Goal: Task Accomplishment & Management: Manage account settings

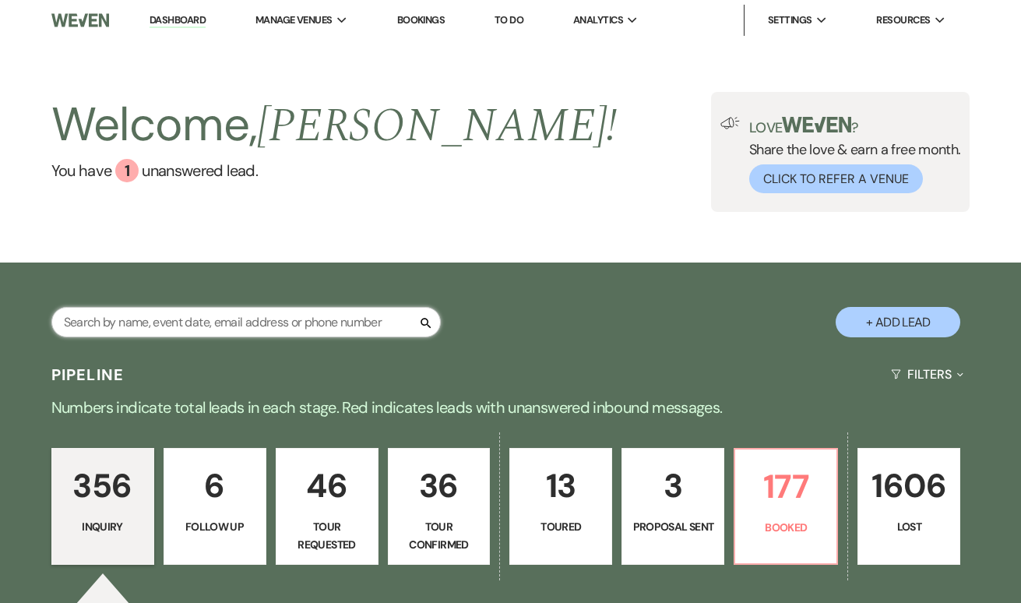
click at [304, 323] on input "text" at bounding box center [245, 322] width 389 height 30
type input "[PERSON_NAME]"
select select "8"
select select "2"
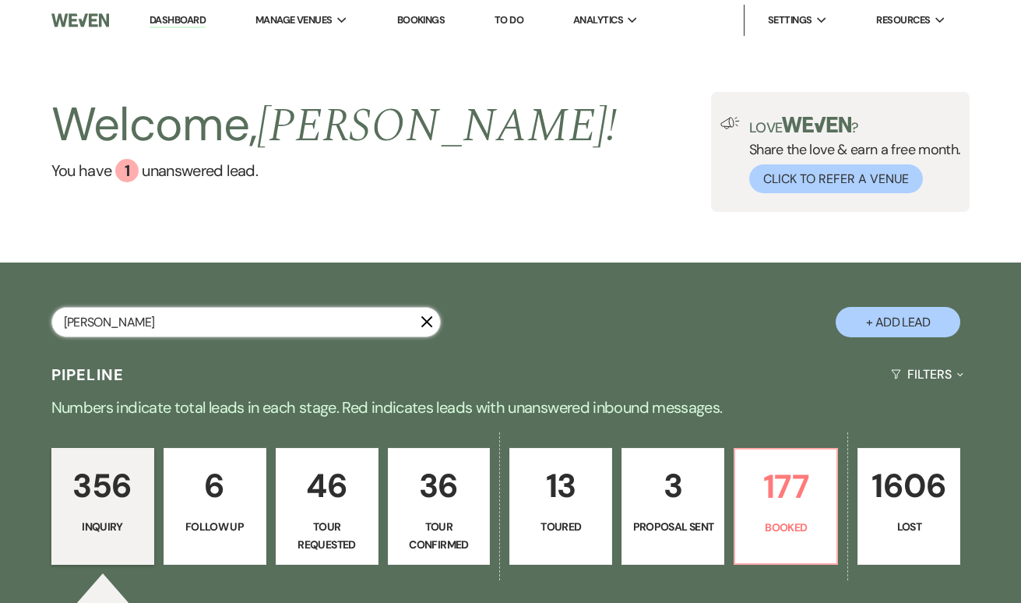
select select "8"
select select "7"
select select "8"
select select "10"
select select "8"
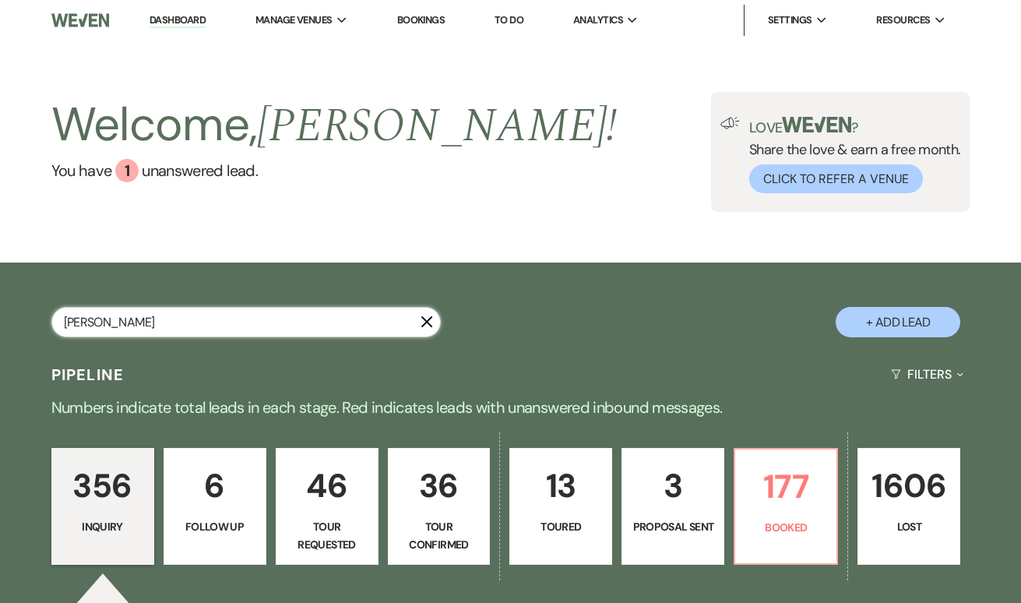
select select "5"
select select "8"
select select "5"
select select "8"
select select "5"
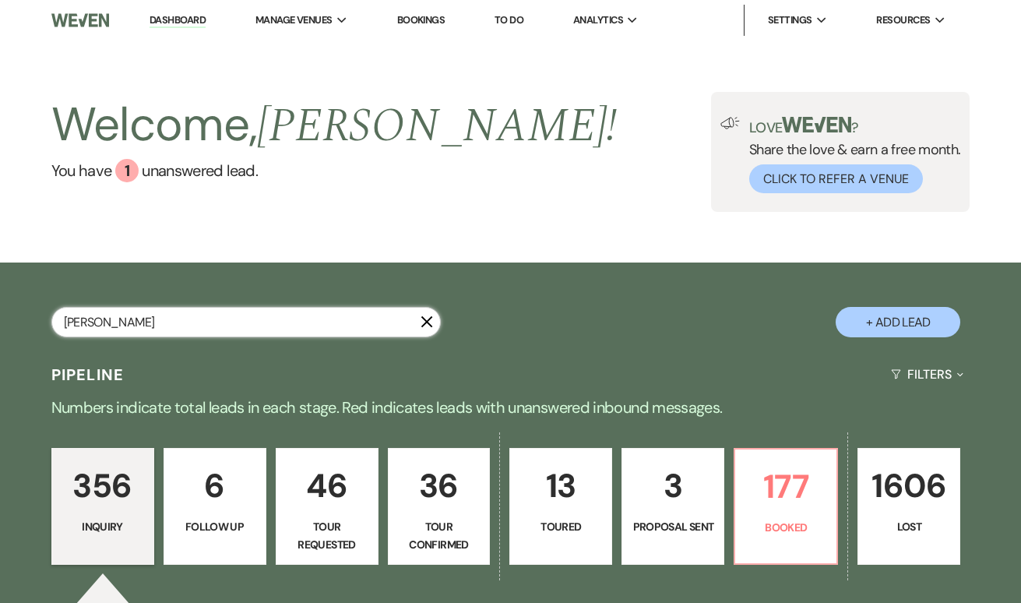
select select "8"
select select "3"
select select "8"
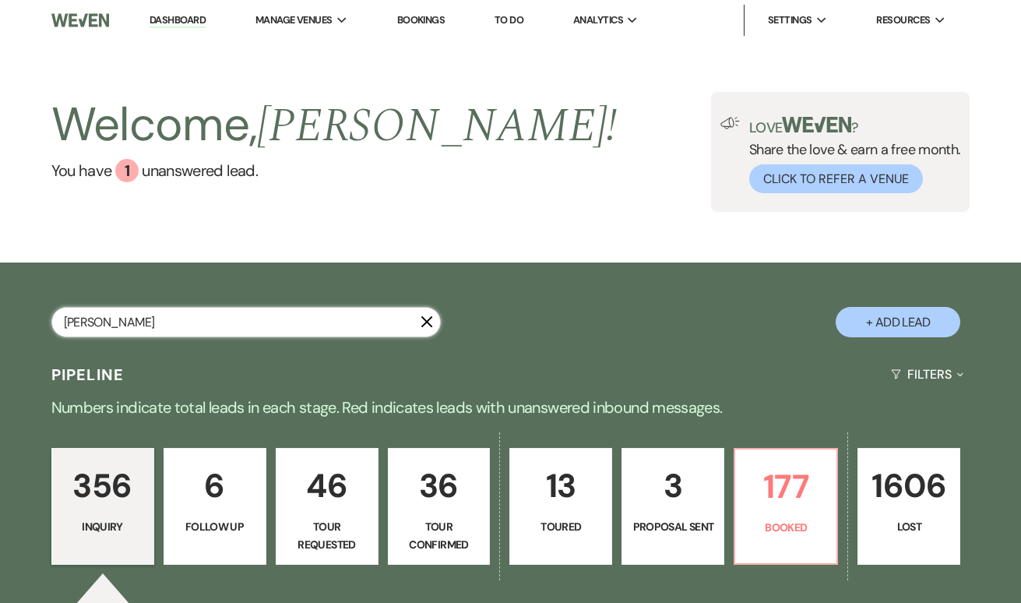
select select "3"
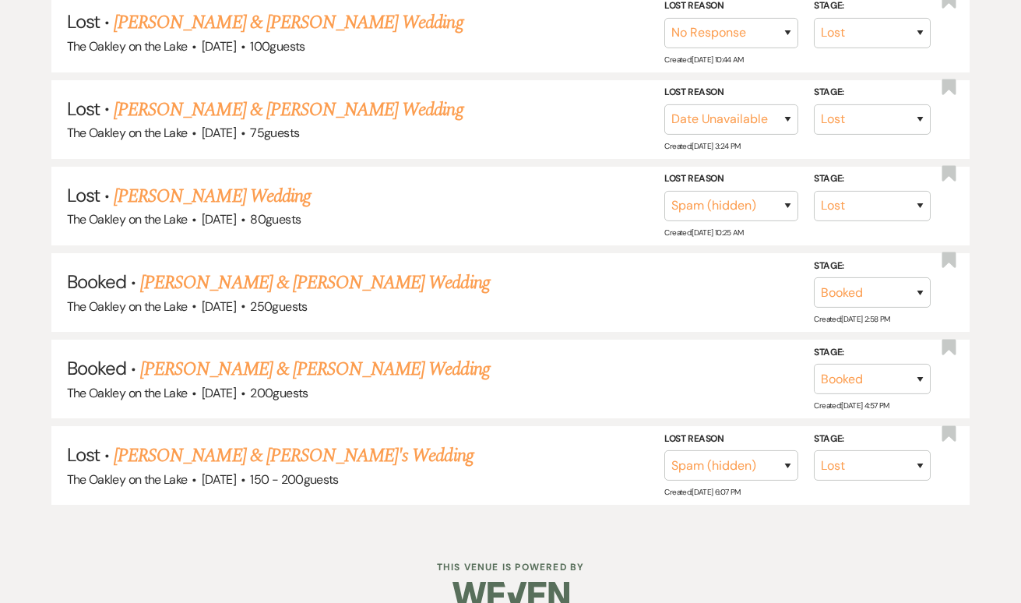
scroll to position [1370, 0]
type input "[PERSON_NAME]"
click at [257, 269] on link "[PERSON_NAME] & [PERSON_NAME] Wedding" at bounding box center [314, 283] width 349 height 28
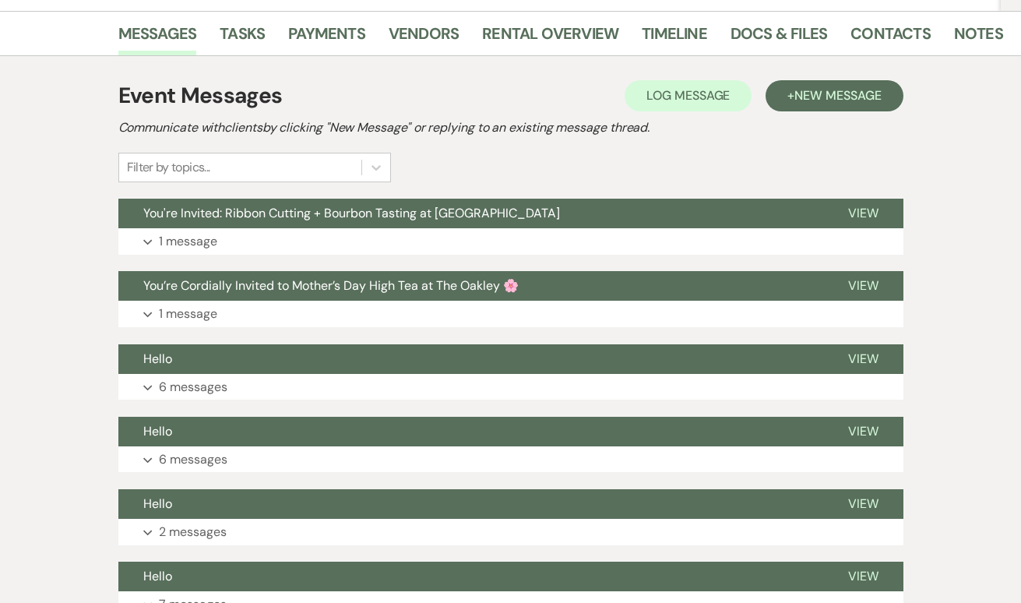
scroll to position [248, 0]
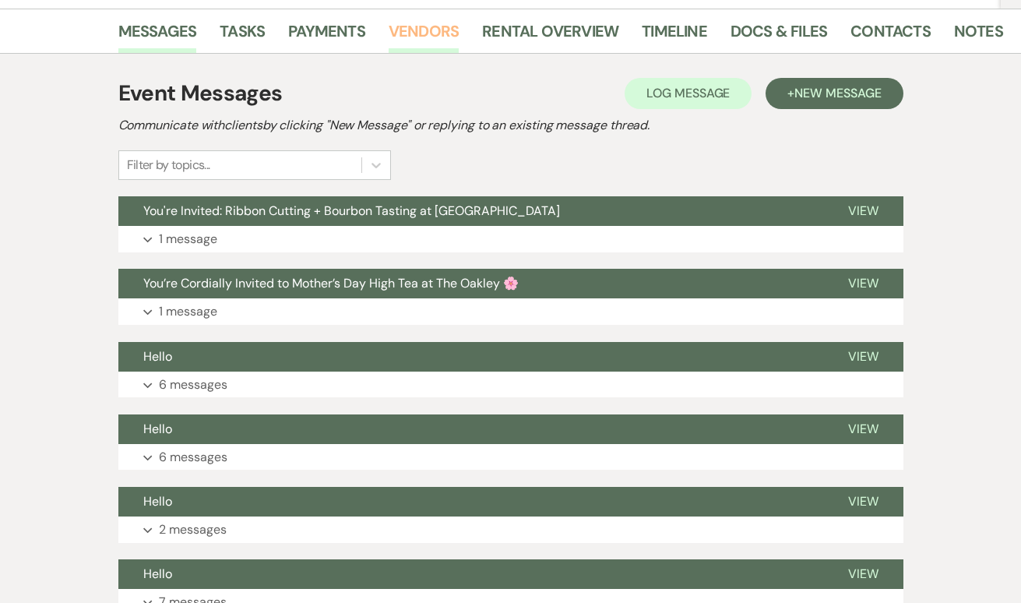
click at [415, 33] on link "Vendors" at bounding box center [423, 36] width 70 height 34
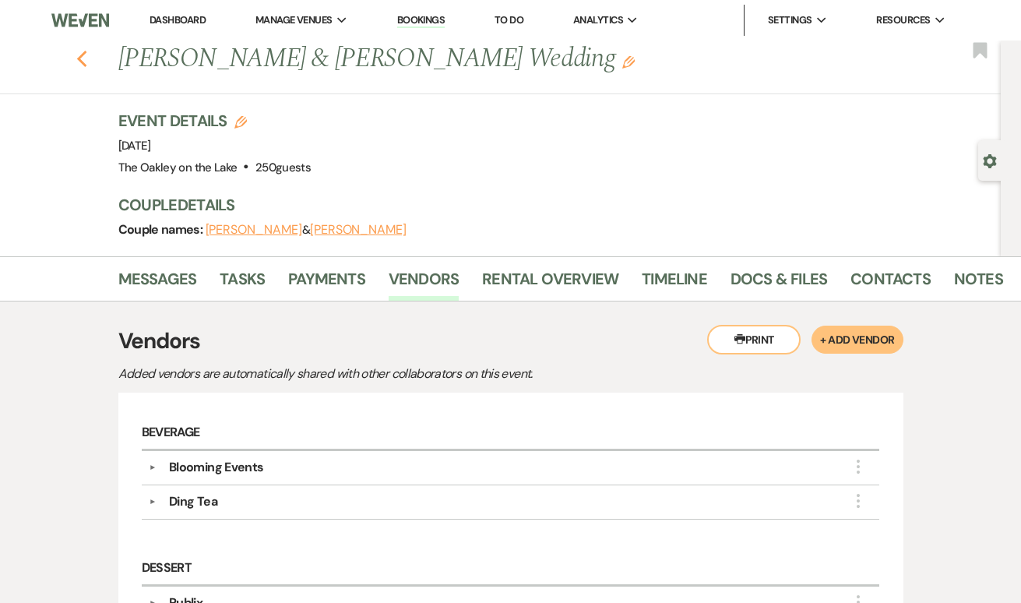
click at [82, 57] on use "button" at bounding box center [81, 59] width 10 height 17
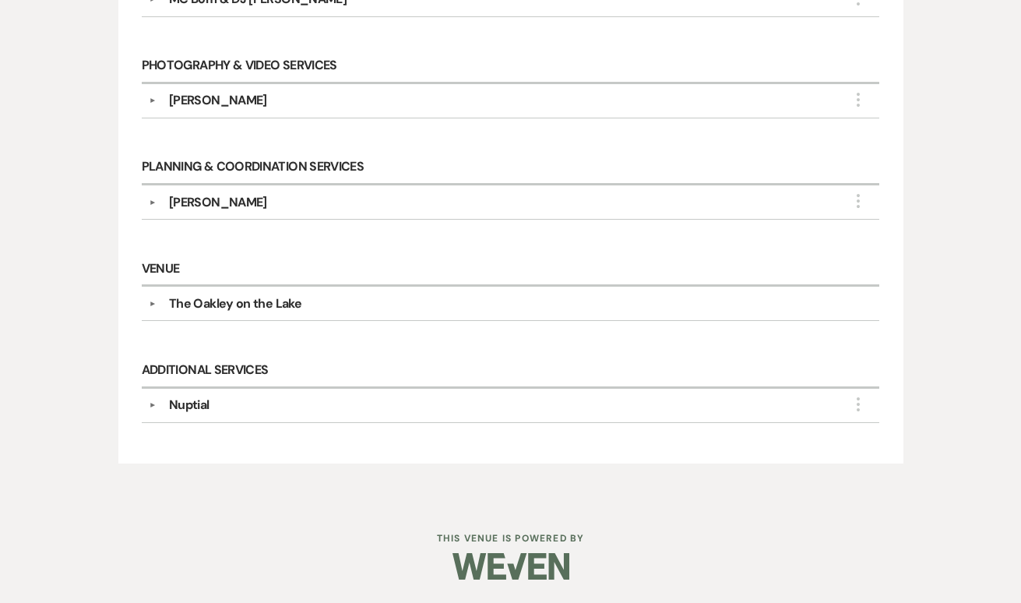
select select "8"
select select "2"
select select "8"
select select "7"
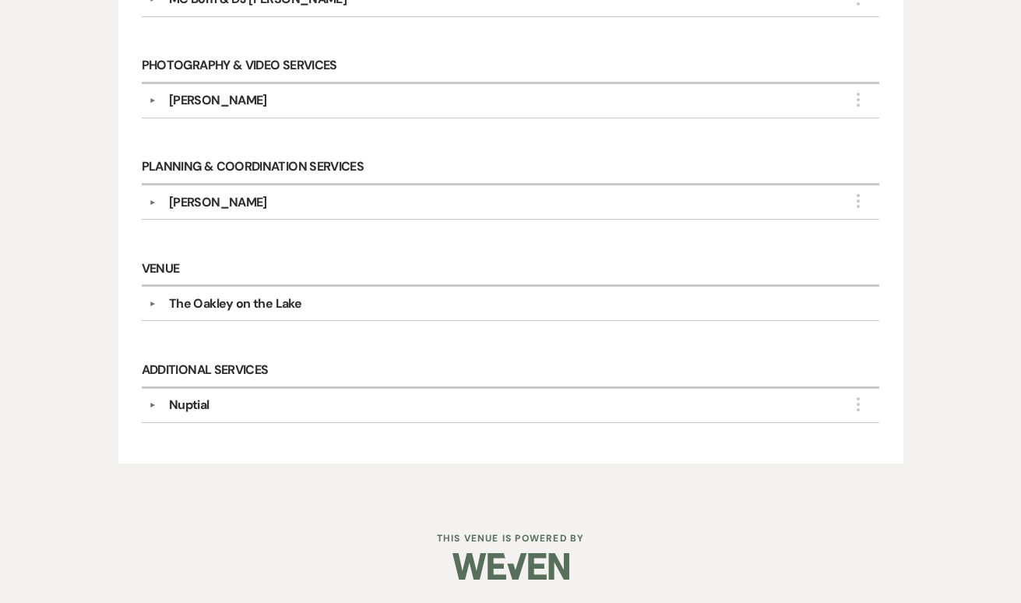
select select "8"
select select "10"
select select "8"
select select "5"
select select "8"
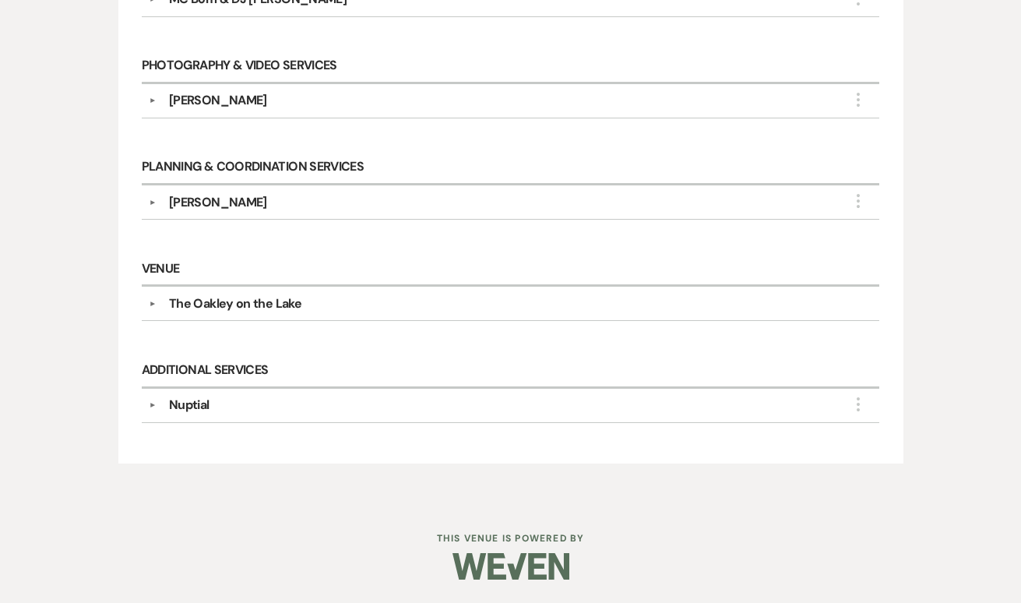
select select "5"
select select "8"
select select "5"
select select "8"
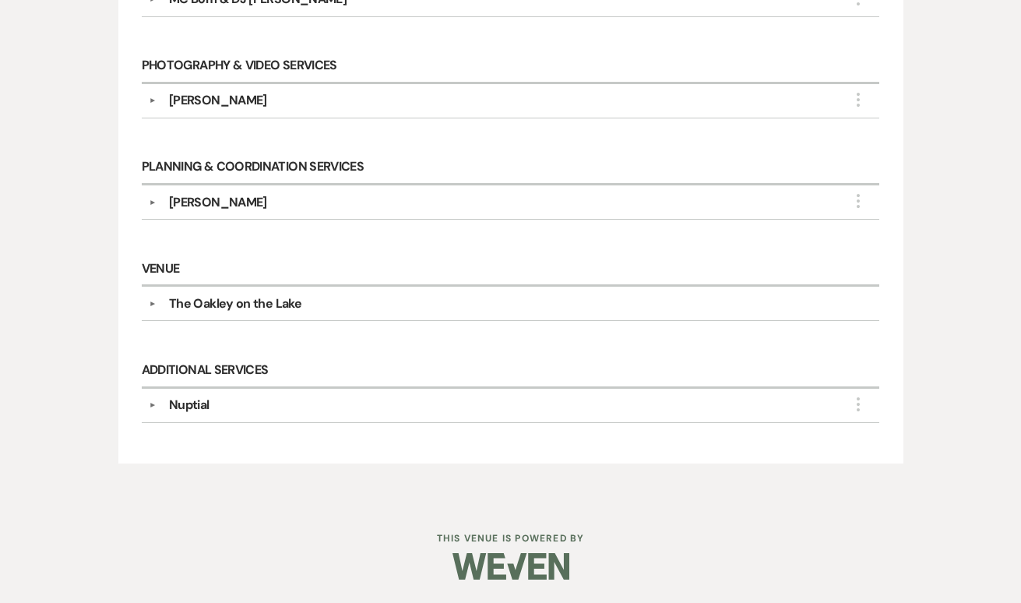
select select "8"
select select "3"
select select "8"
select select "3"
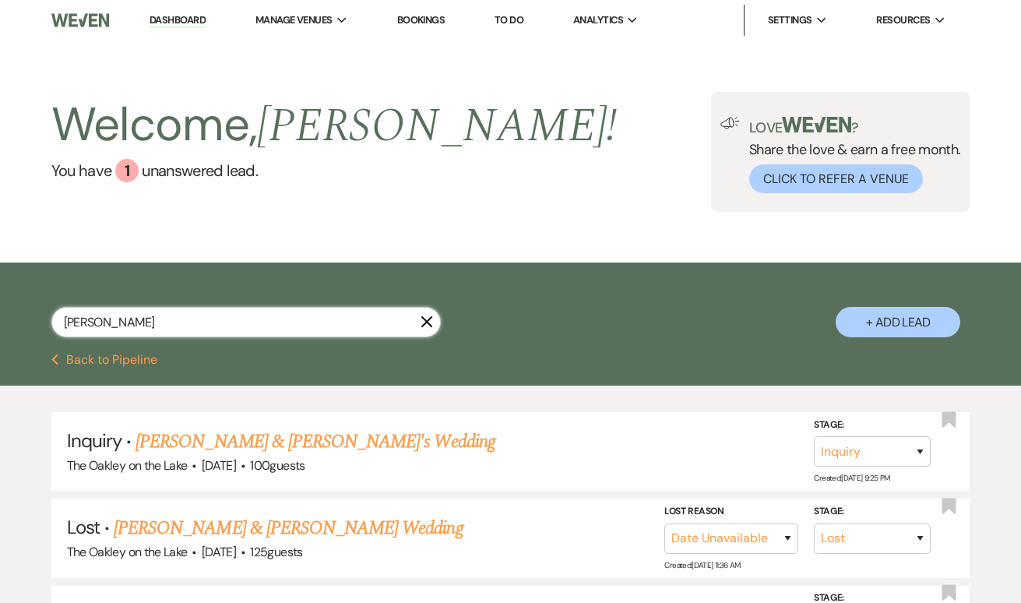
click at [182, 319] on input "[PERSON_NAME]" at bounding box center [245, 322] width 389 height 30
type input "tiff"
select select "8"
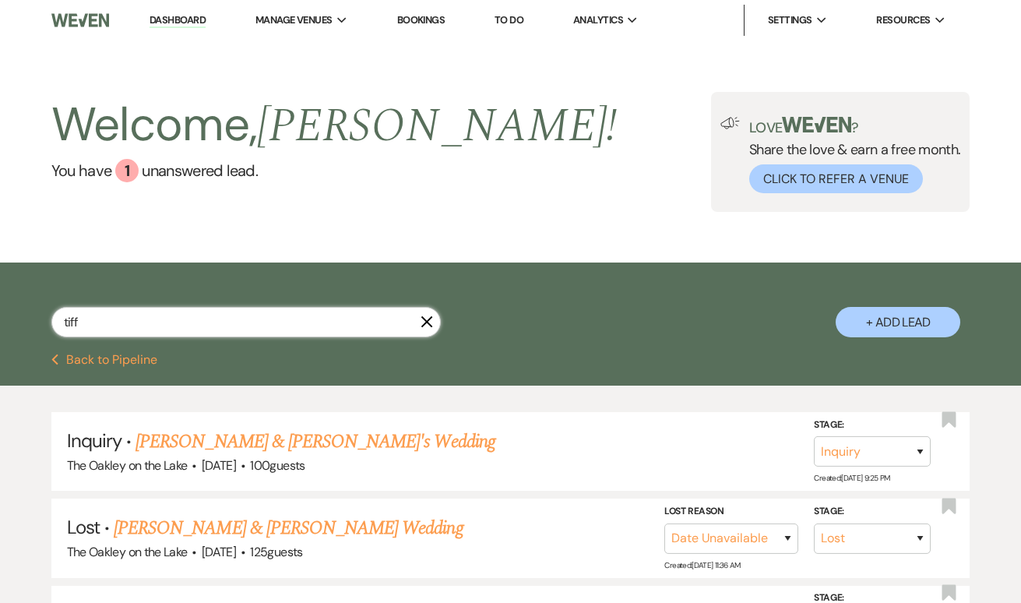
select select "10"
select select "8"
select select "5"
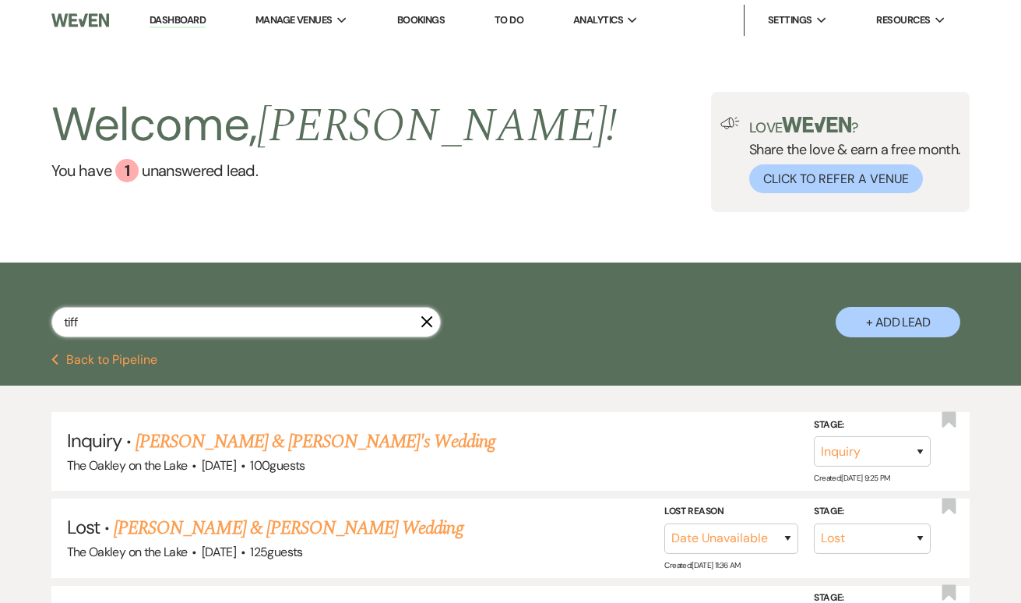
select select "8"
select select "10"
select select "8"
select select "5"
select select "8"
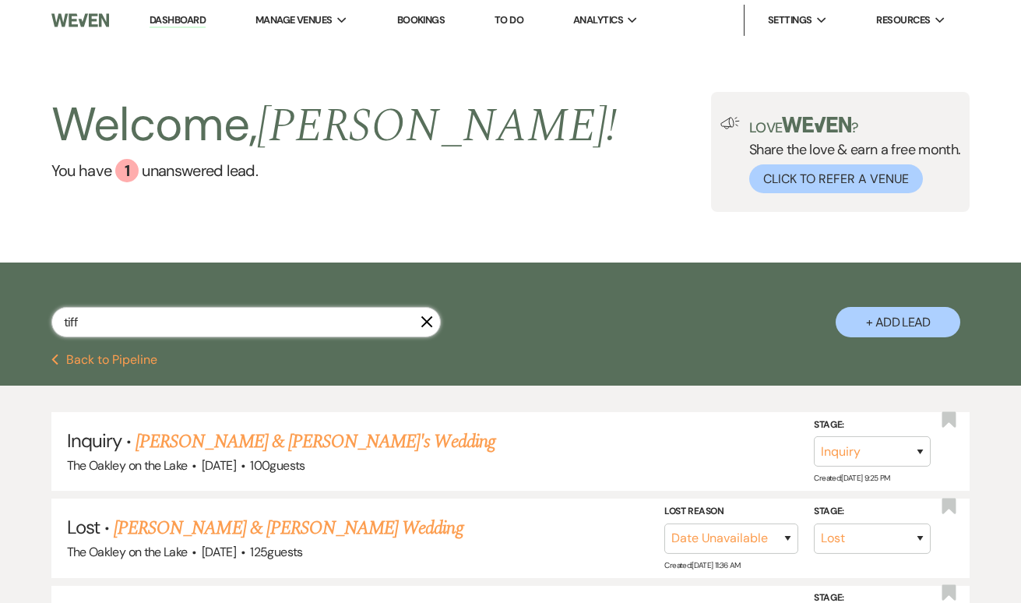
select select "3"
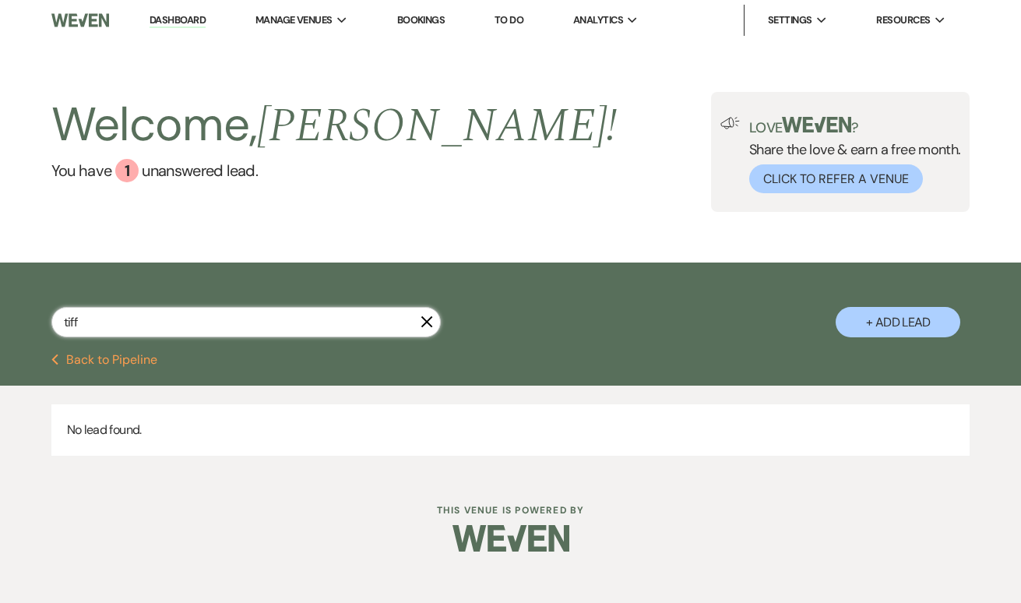
type input "tif"
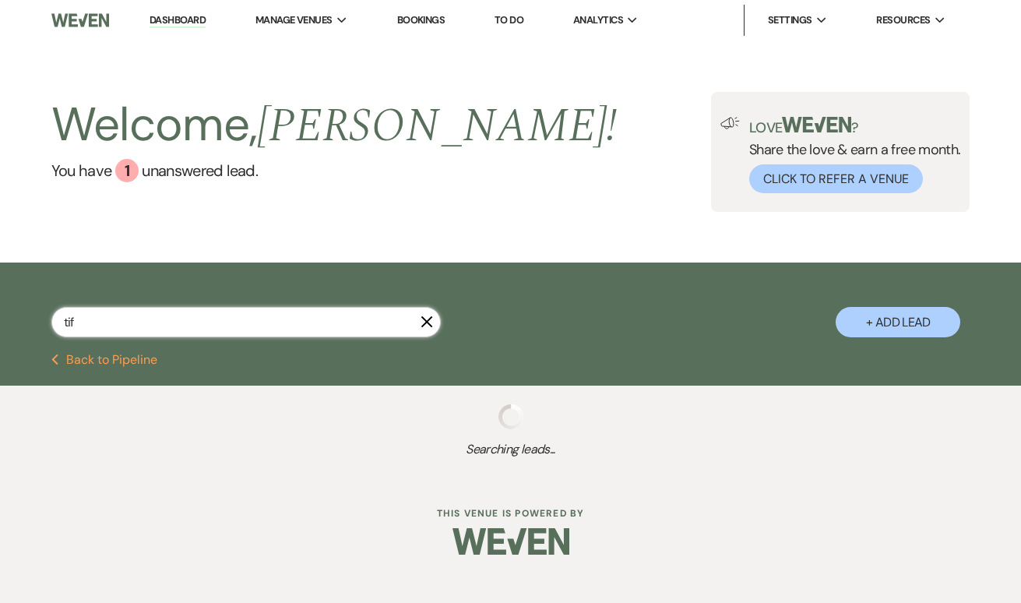
select select "8"
select select "10"
select select "8"
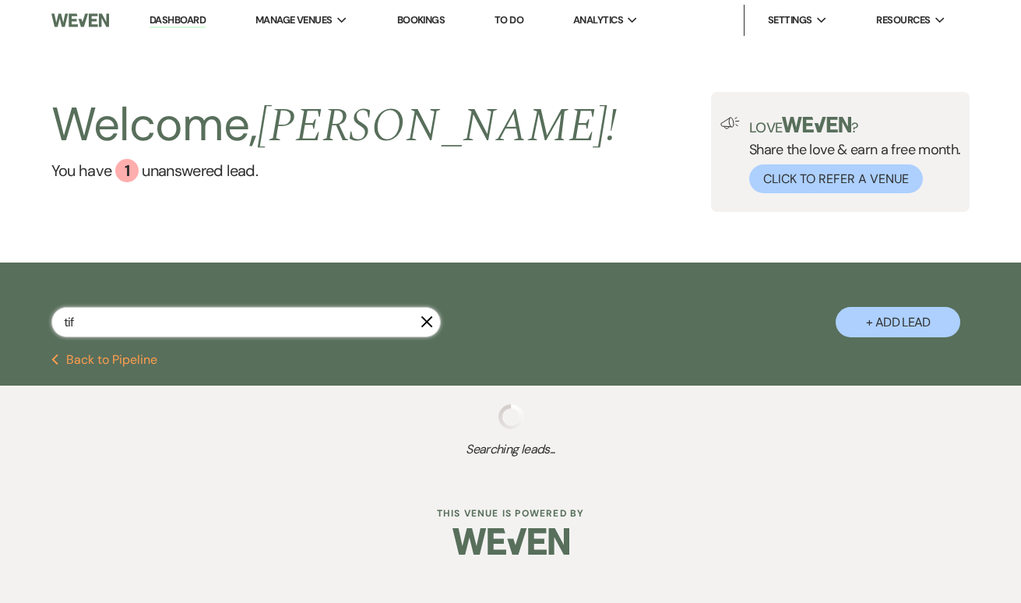
select select "5"
select select "8"
select select "10"
select select "8"
select select "5"
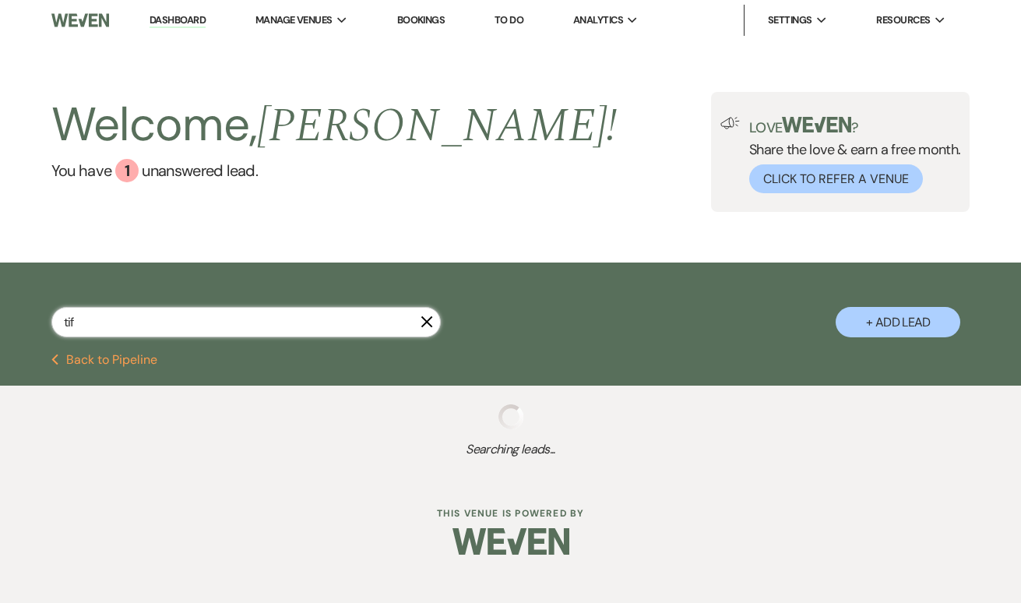
select select "8"
select select "3"
type input "[PERSON_NAME]"
select select "8"
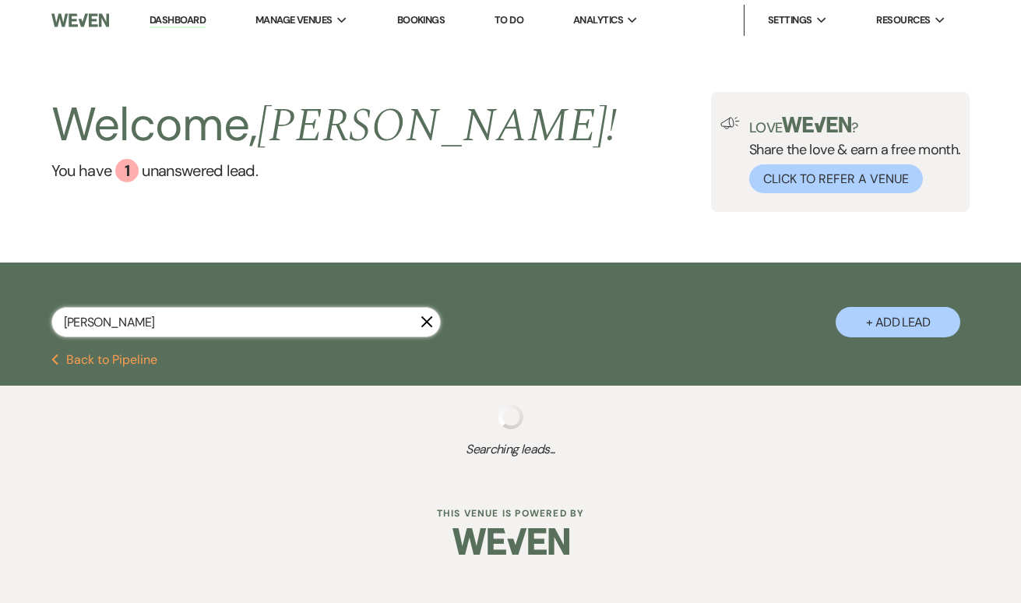
select select "4"
select select "6"
select select "5"
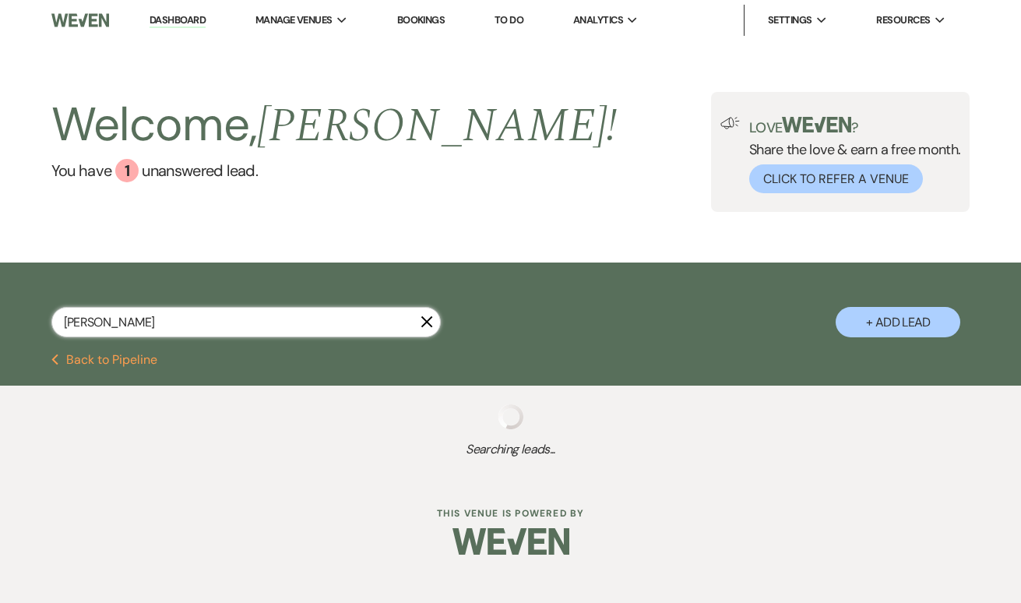
select select "2"
select select "8"
select select "5"
select select "8"
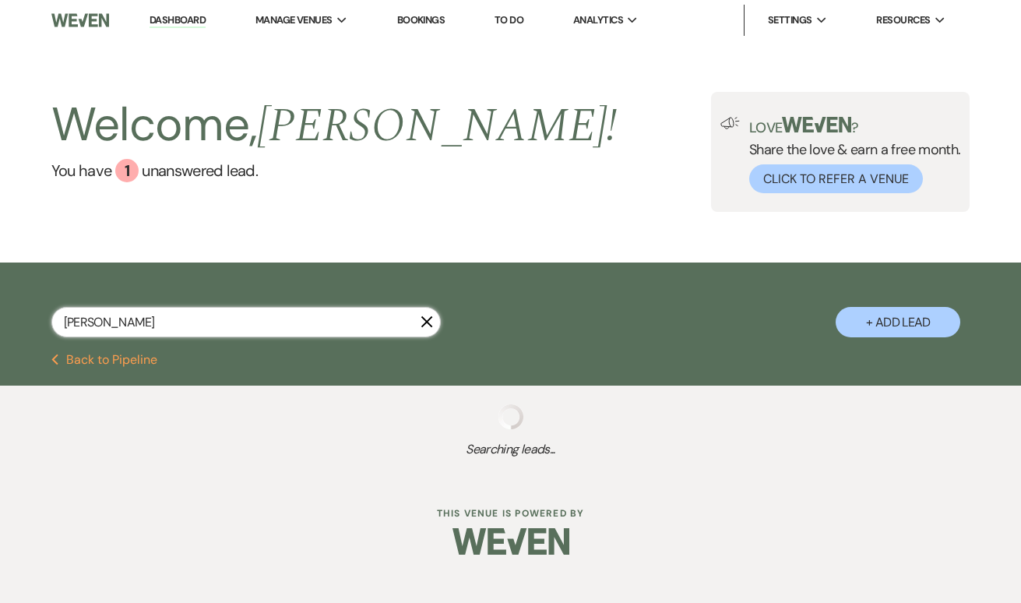
select select "3"
select select "4"
select select "8"
select select "10"
select select "4"
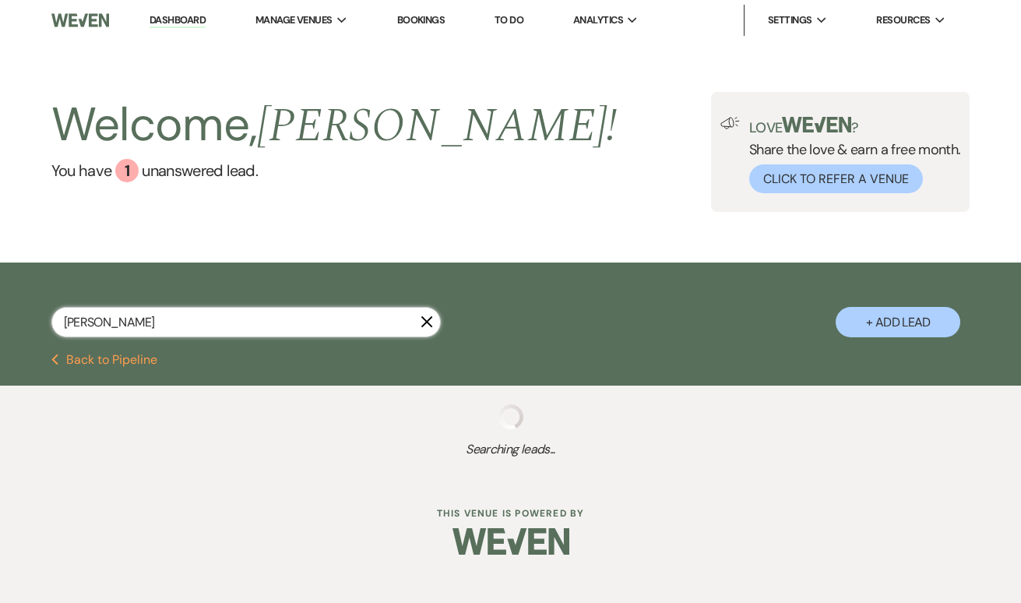
select select "2"
select select "8"
select select "5"
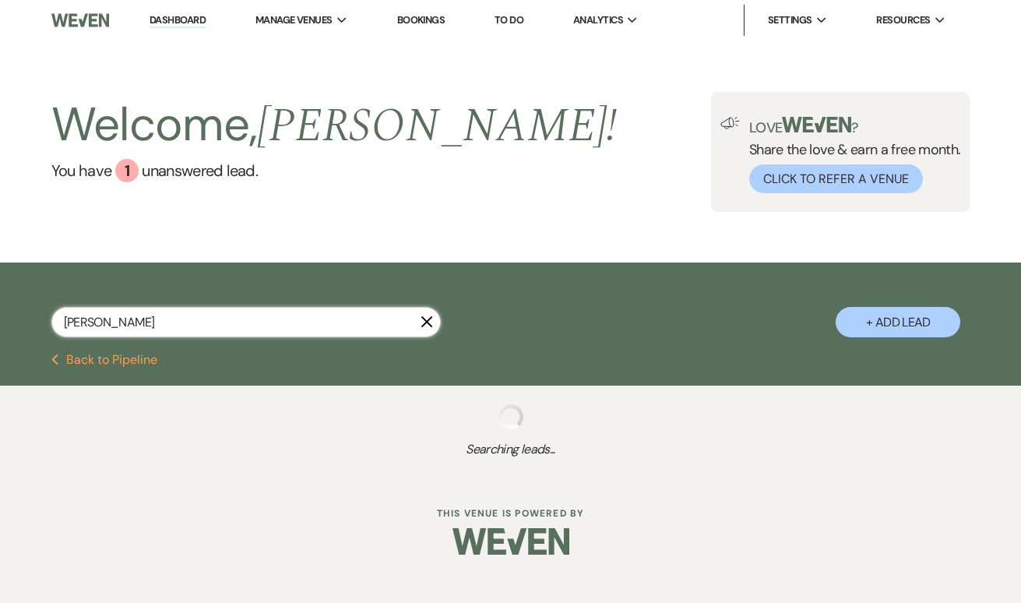
select select "6"
select select "8"
select select "6"
select select "5"
select select "8"
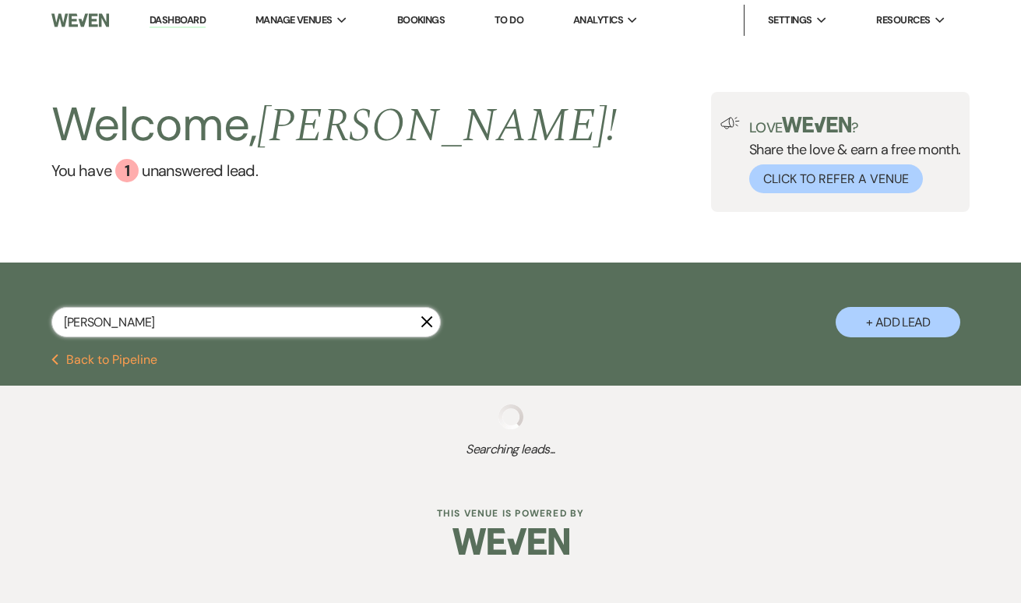
select select "4"
select select "5"
select select "8"
select select "6"
select select "9"
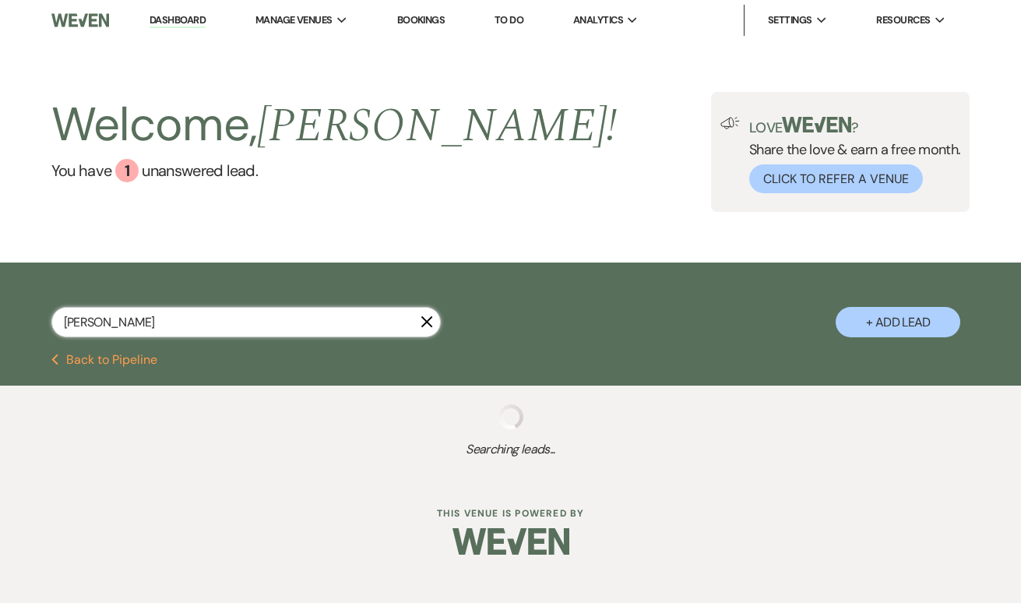
select select "2"
select select "4"
select select "8"
select select "4"
select select "8"
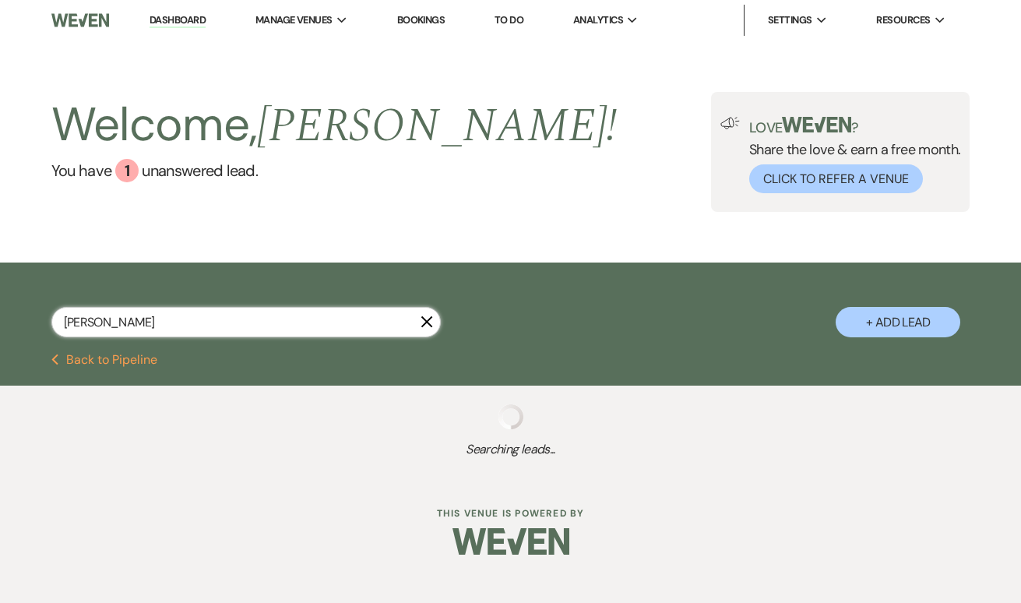
select select "5"
select select "8"
select select "5"
select select "9"
select select "8"
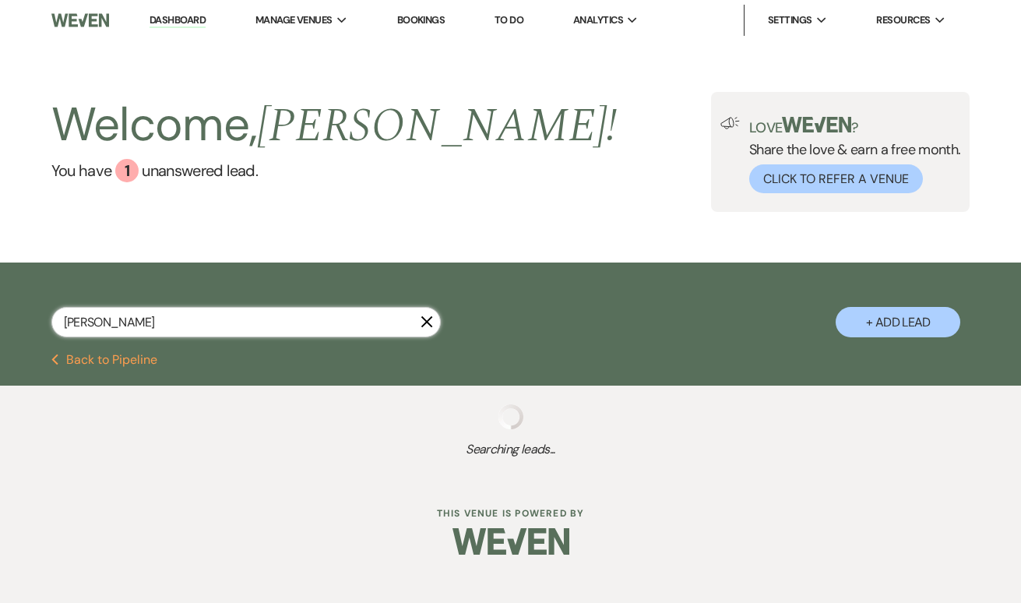
select select "5"
select select "8"
select select "4"
select select "8"
select select "5"
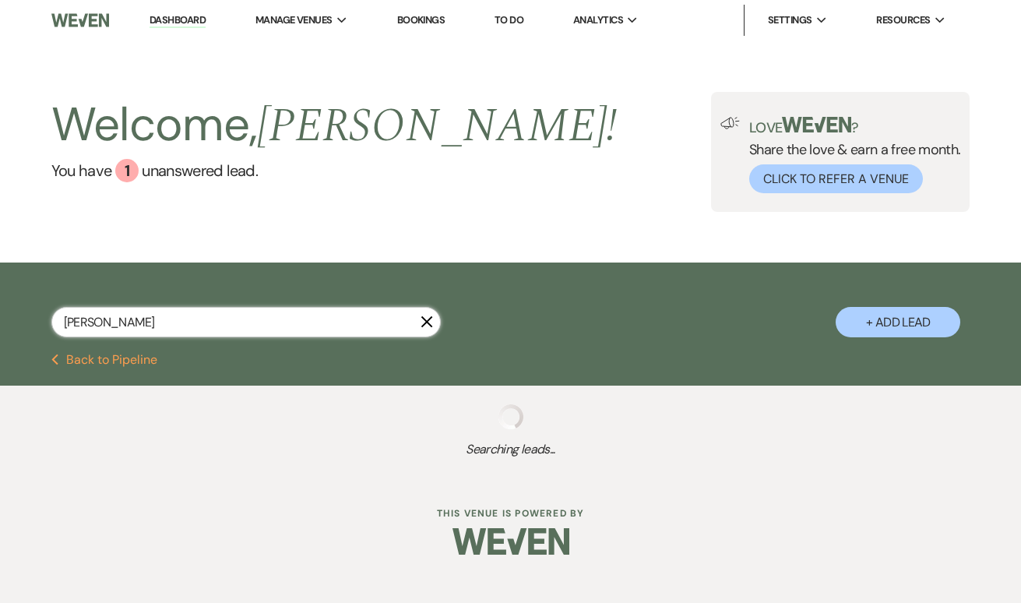
select select "8"
select select "6"
select select "2"
select select "4"
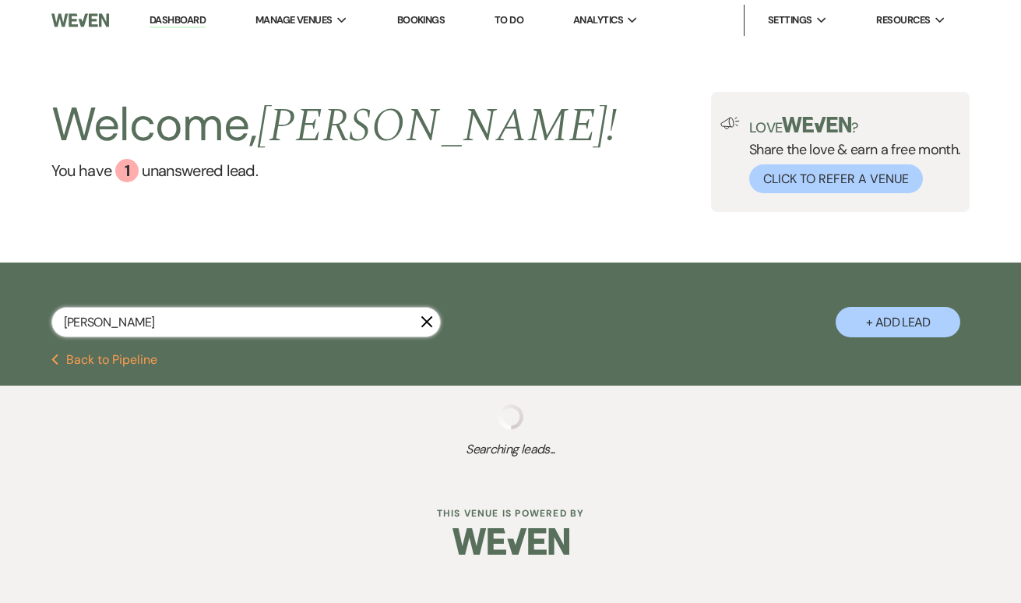
select select "8"
select select "5"
select select "8"
select select "10"
select select "8"
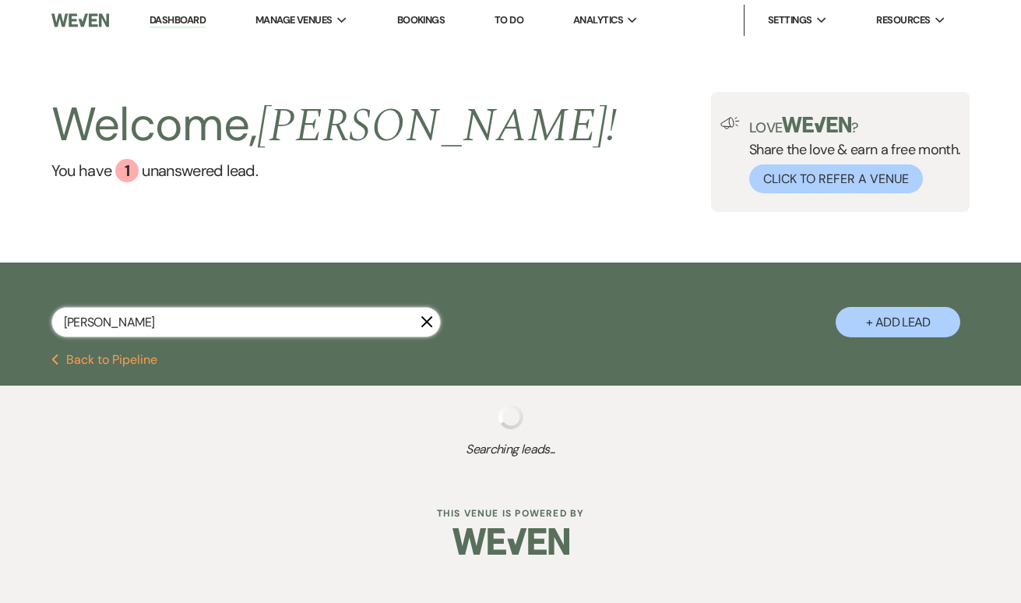
select select "5"
select select "8"
select select "6"
select select "2"
select select "8"
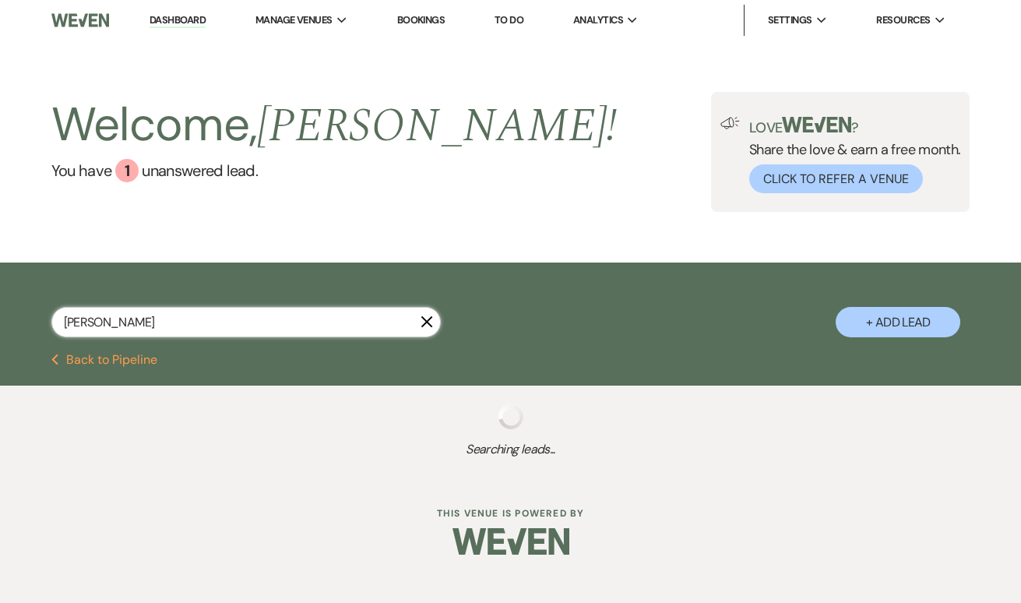
select select "7"
select select "9"
select select "8"
select select "4"
select select "8"
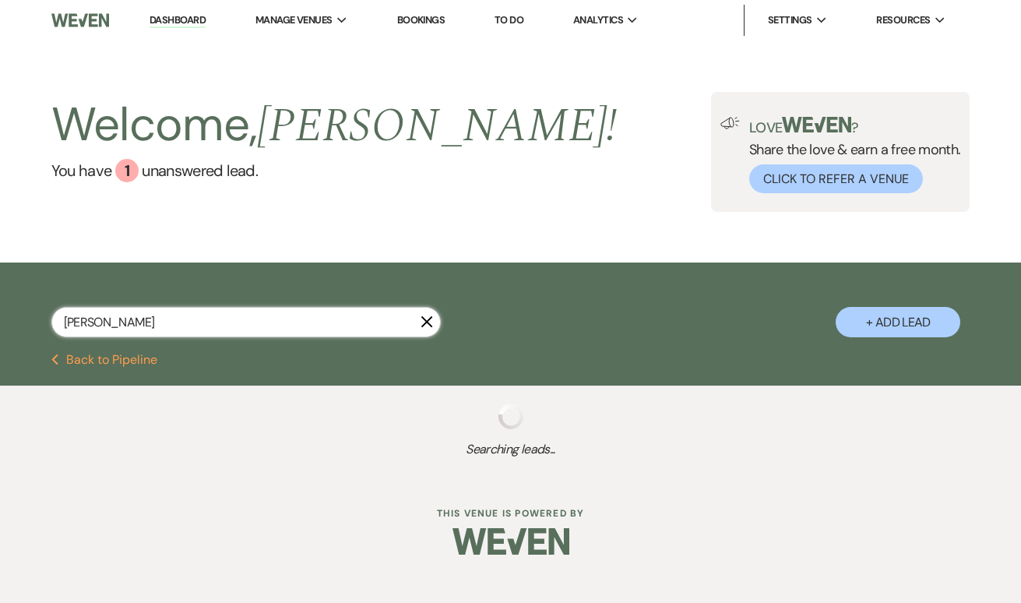
select select "5"
select select "8"
select select "5"
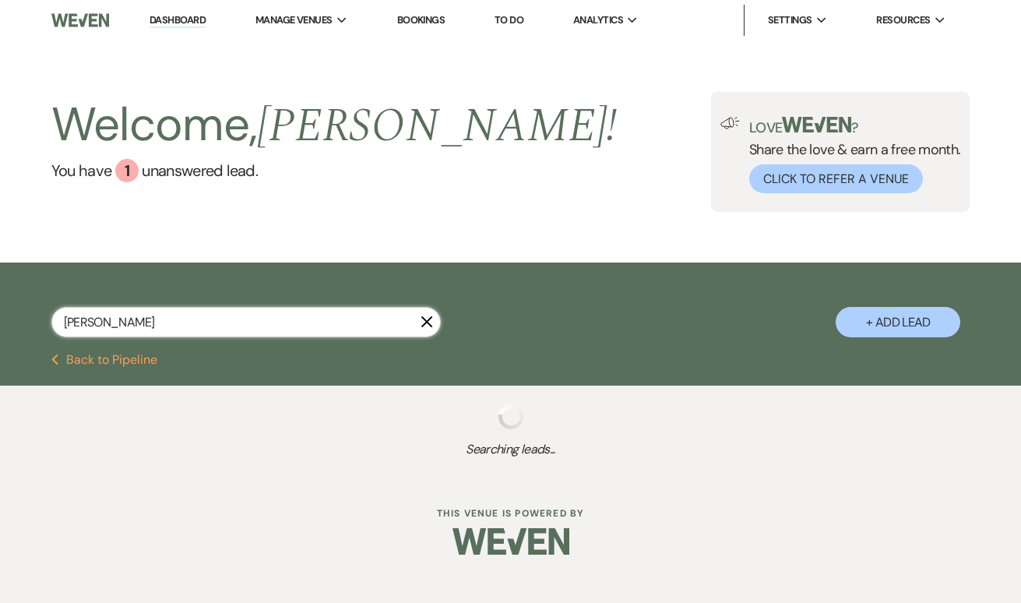
select select "8"
select select "6"
select select "8"
select select "5"
select select "8"
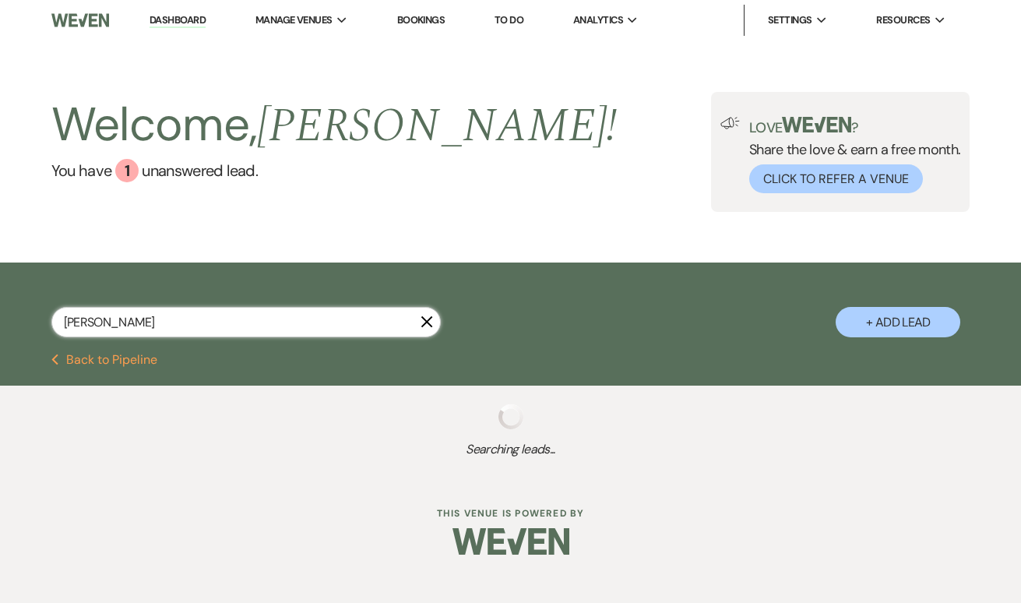
select select "5"
select select "9"
select select "2"
select select "8"
select select "5"
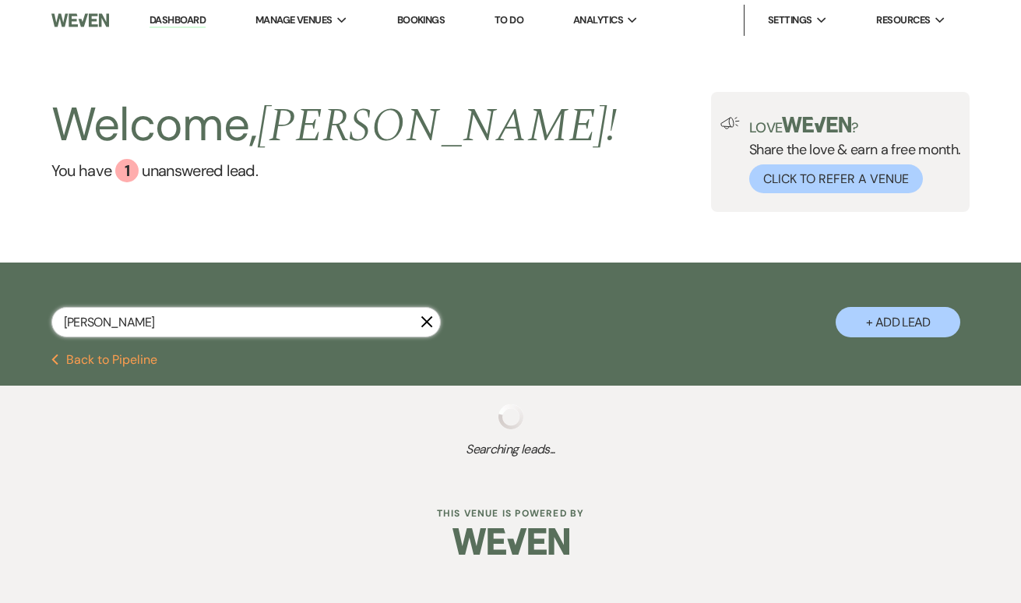
select select "2"
select select "8"
select select "5"
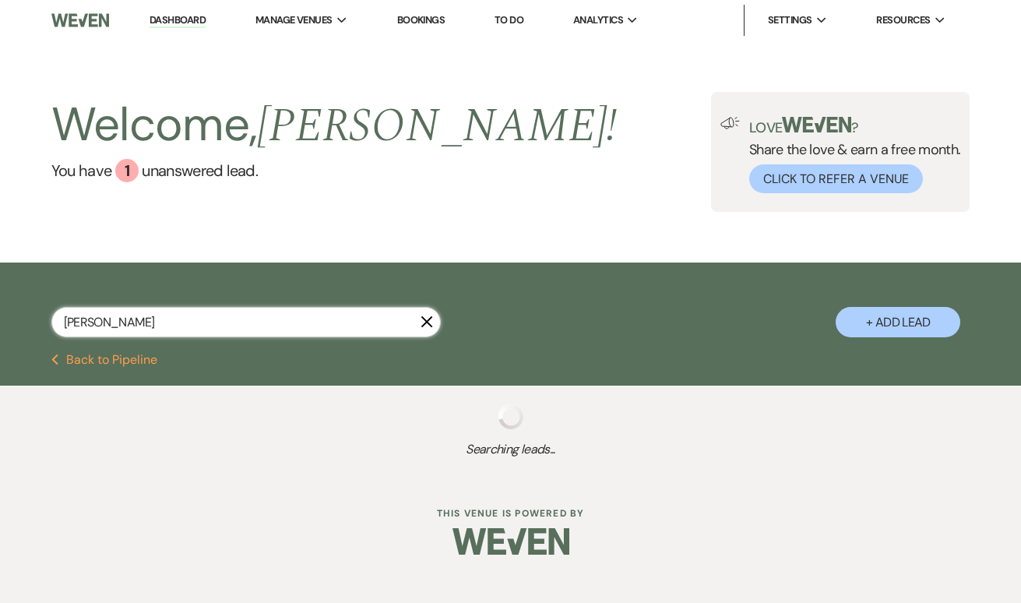
select select "8"
select select "4"
select select "8"
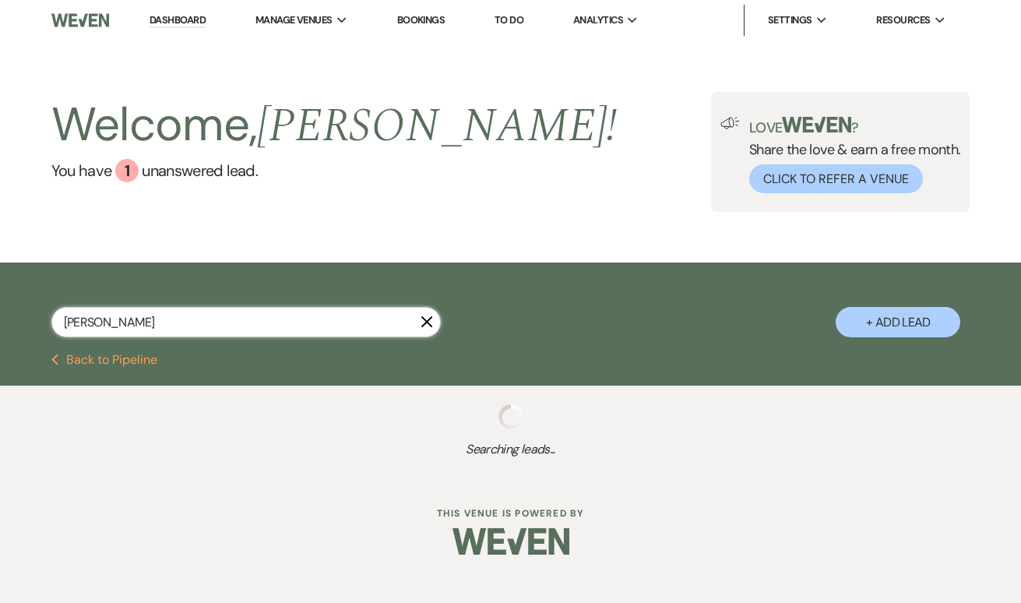
select select "4"
select select "8"
select select "5"
select select "2"
select select "8"
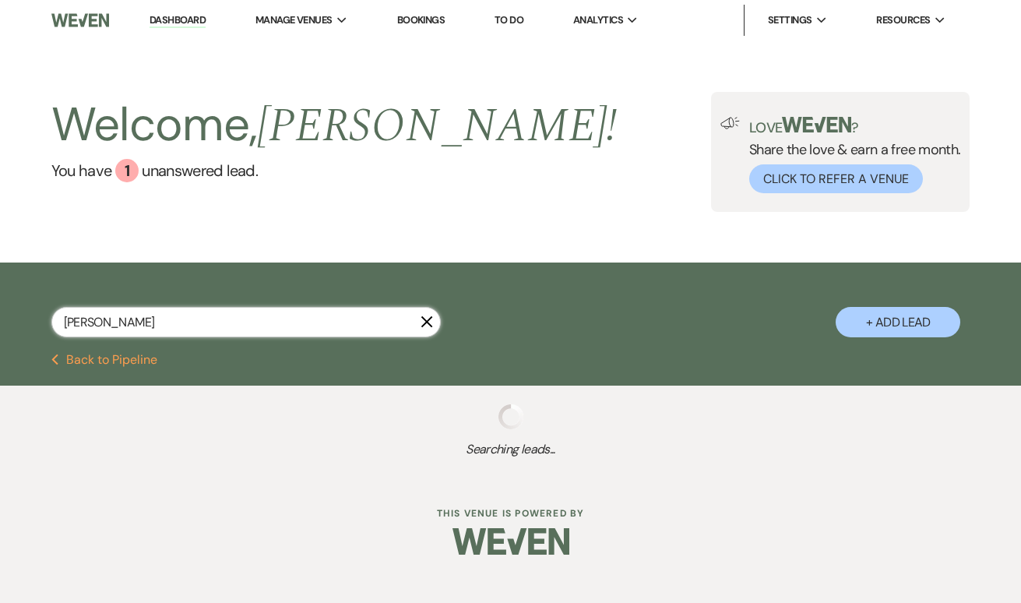
select select "8"
select select "4"
select select "2"
select select "8"
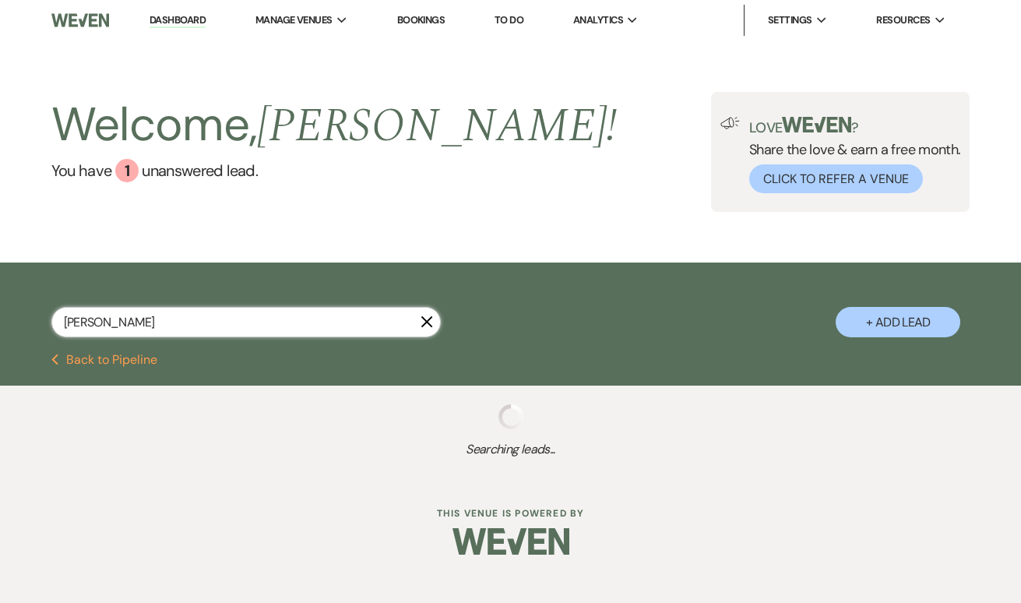
select select "8"
select select "5"
select select "8"
select select "5"
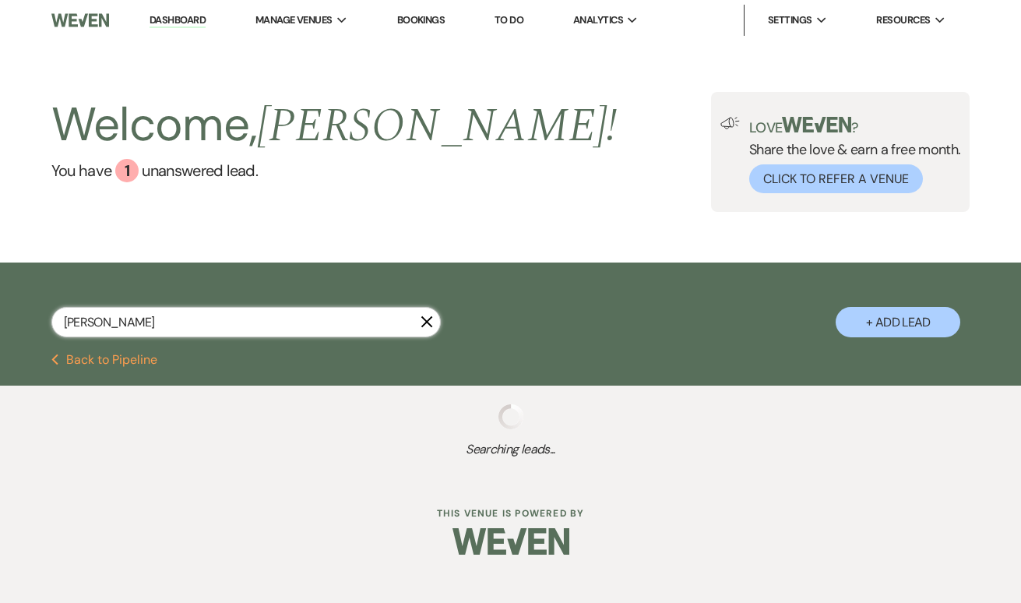
select select "8"
select select "7"
select select "8"
select select "10"
select select "8"
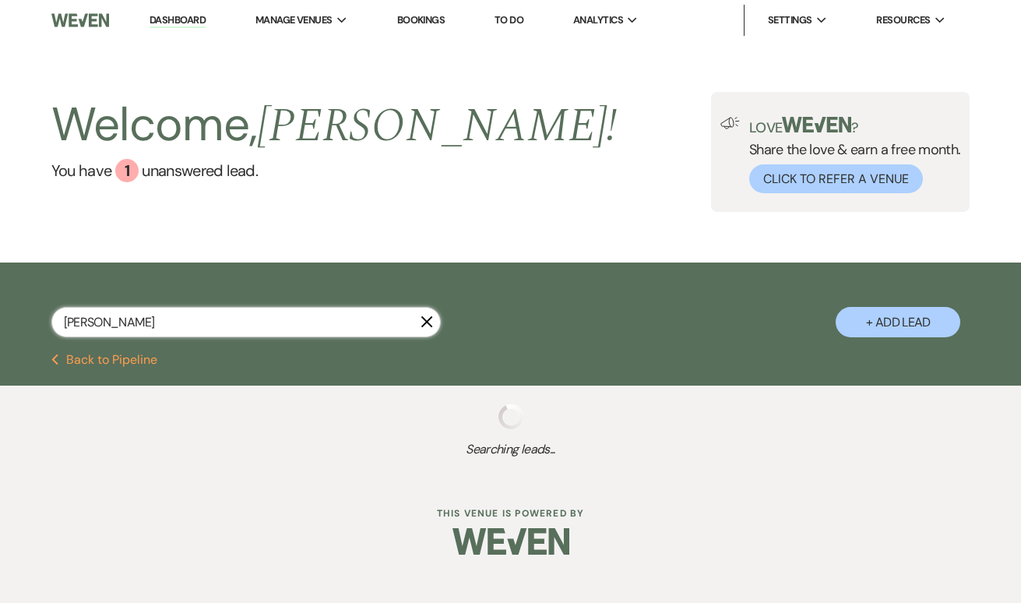
select select "8"
select select "4"
select select "8"
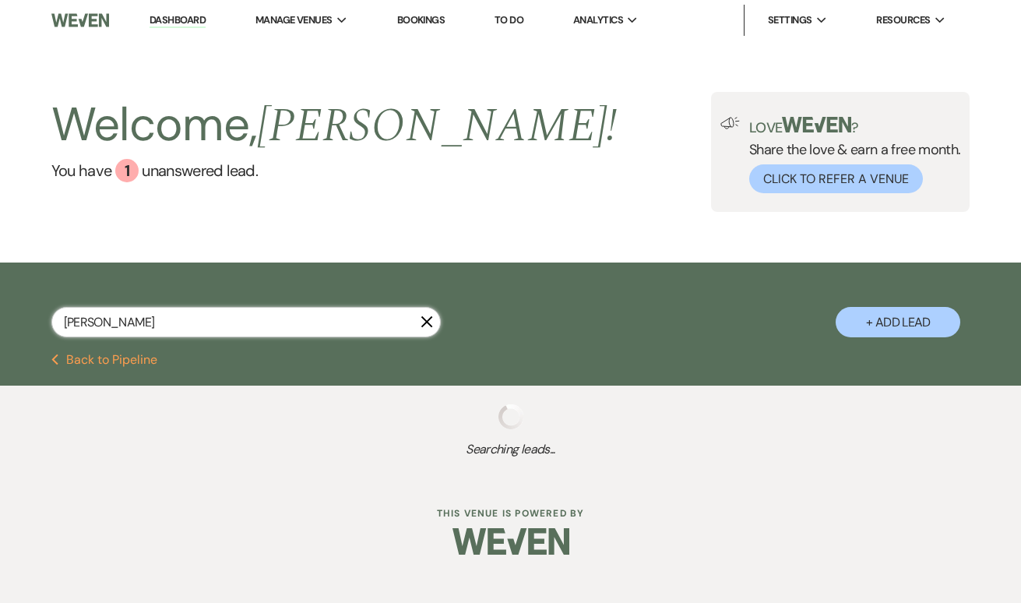
select select "8"
select select "5"
select select "8"
select select "4"
select select "8"
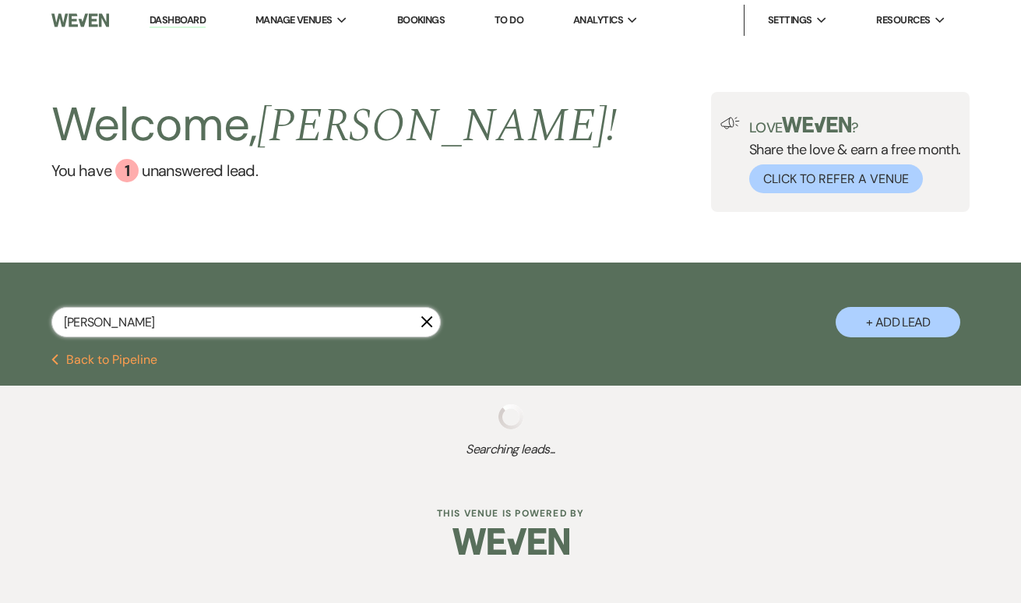
select select "4"
select select "8"
select select "5"
select select "8"
select select "5"
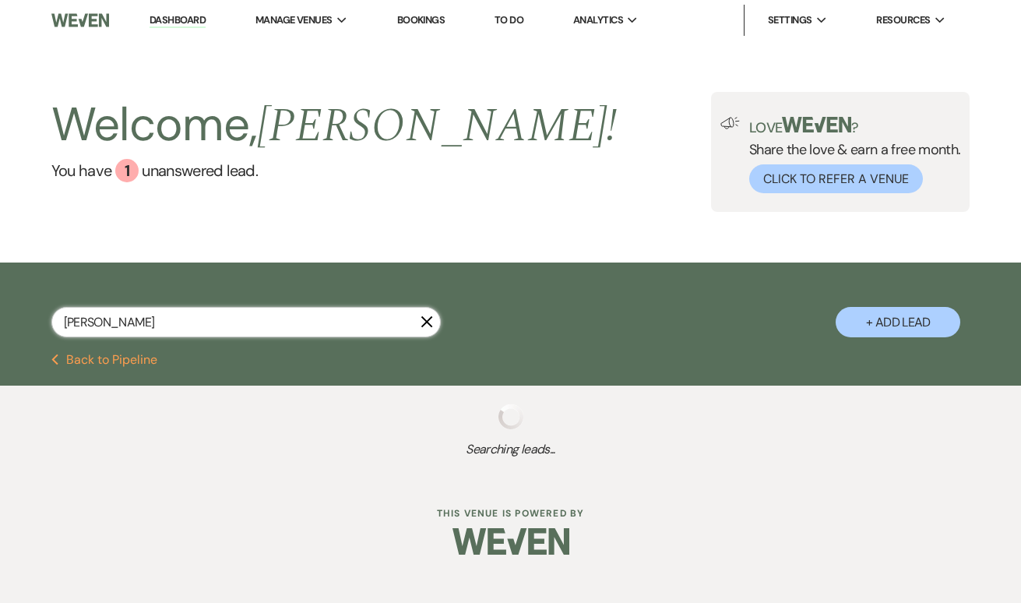
select select "8"
select select "5"
select select "8"
select select "6"
select select "8"
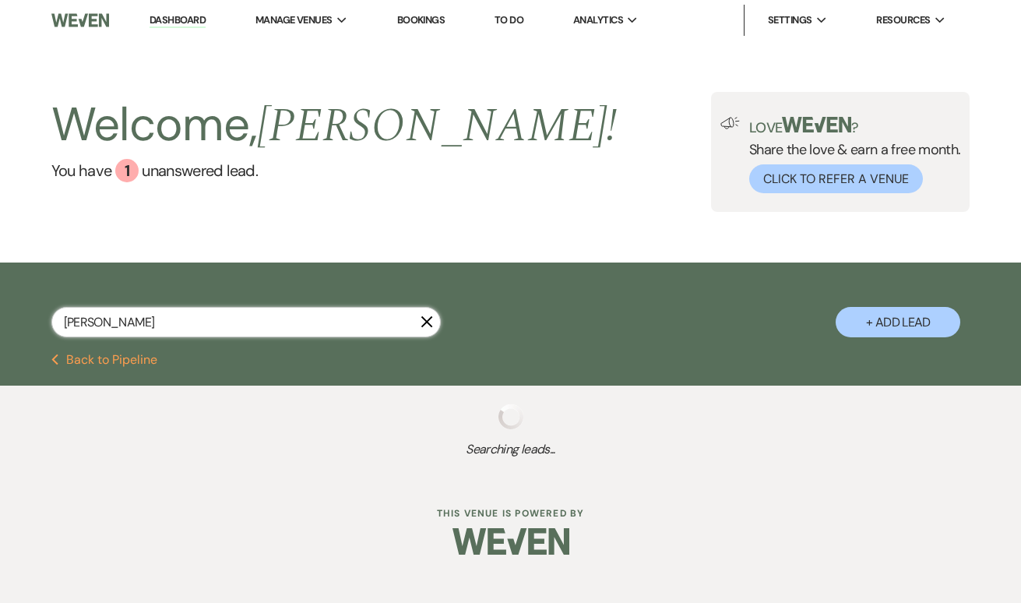
select select "5"
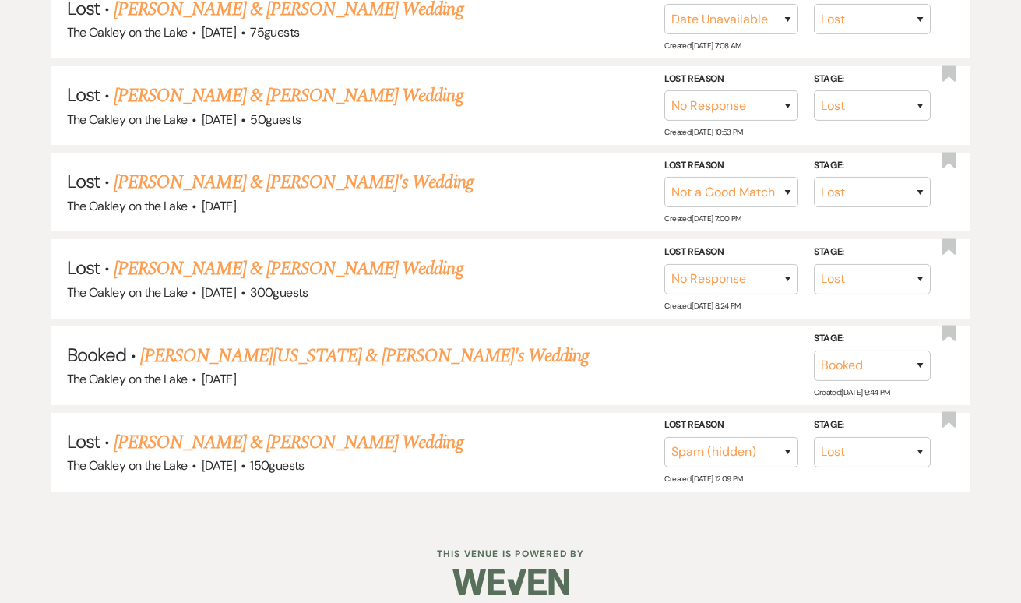
scroll to position [691, 0]
click at [202, 346] on link "[PERSON_NAME][US_STATE] & [PERSON_NAME]'s Wedding" at bounding box center [364, 357] width 448 height 28
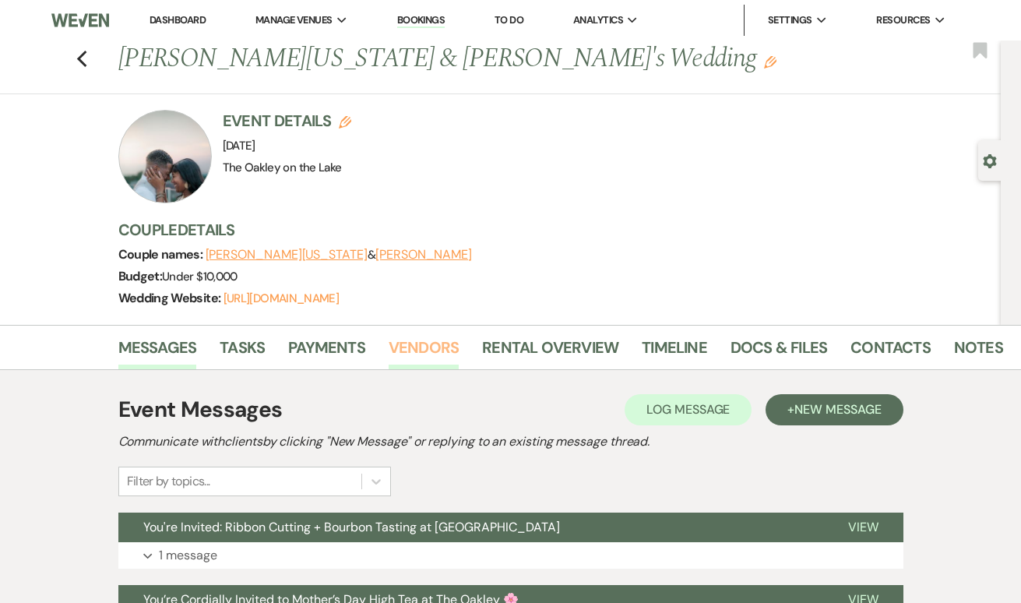
click at [434, 349] on link "Vendors" at bounding box center [423, 352] width 70 height 34
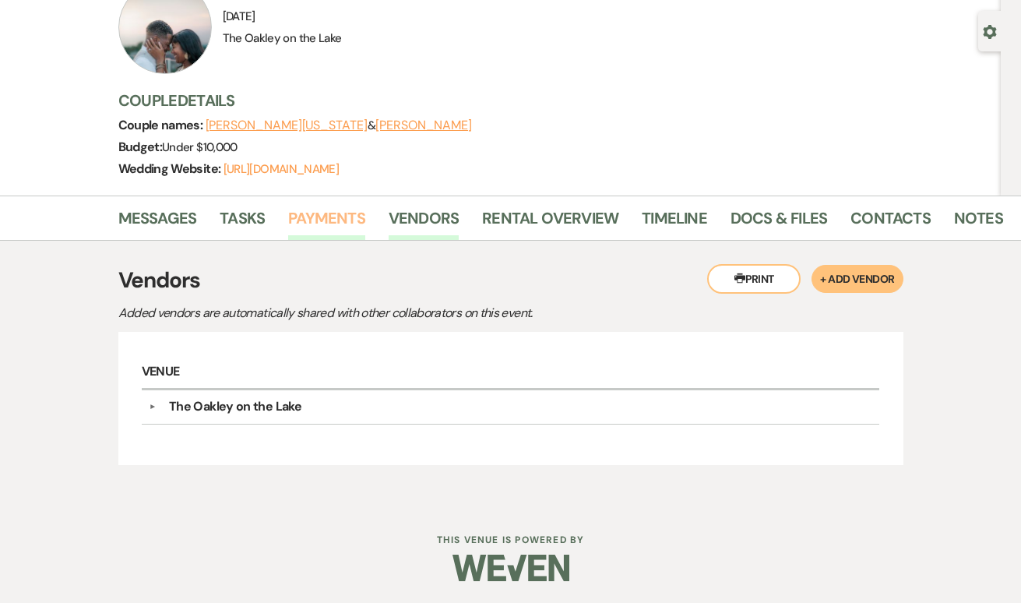
scroll to position [128, 0]
click at [233, 221] on link "Tasks" at bounding box center [242, 223] width 45 height 34
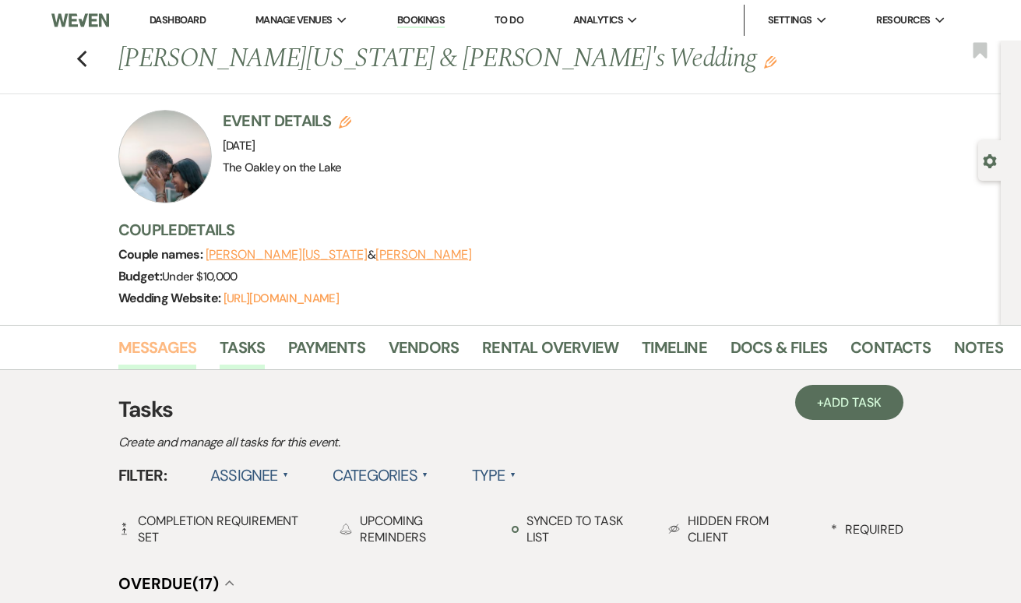
click at [163, 344] on link "Messages" at bounding box center [157, 352] width 79 height 34
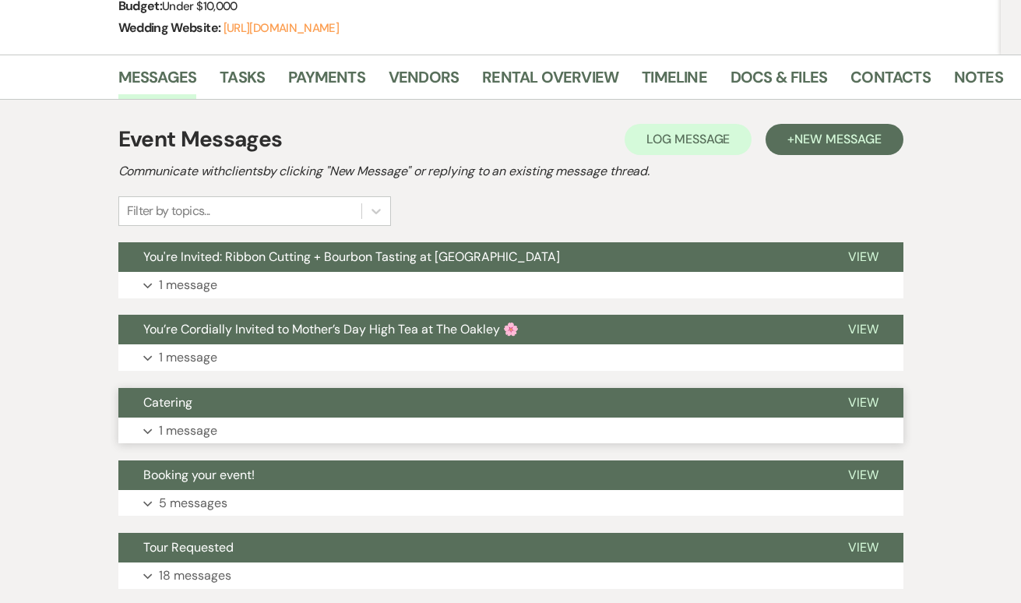
scroll to position [220, 0]
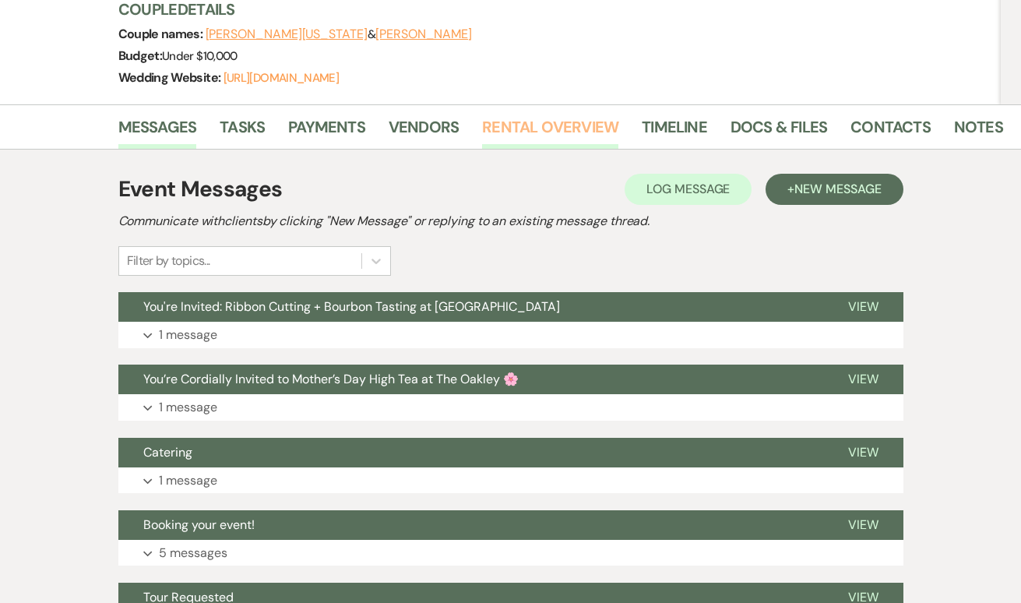
click at [582, 129] on link "Rental Overview" at bounding box center [550, 131] width 136 height 34
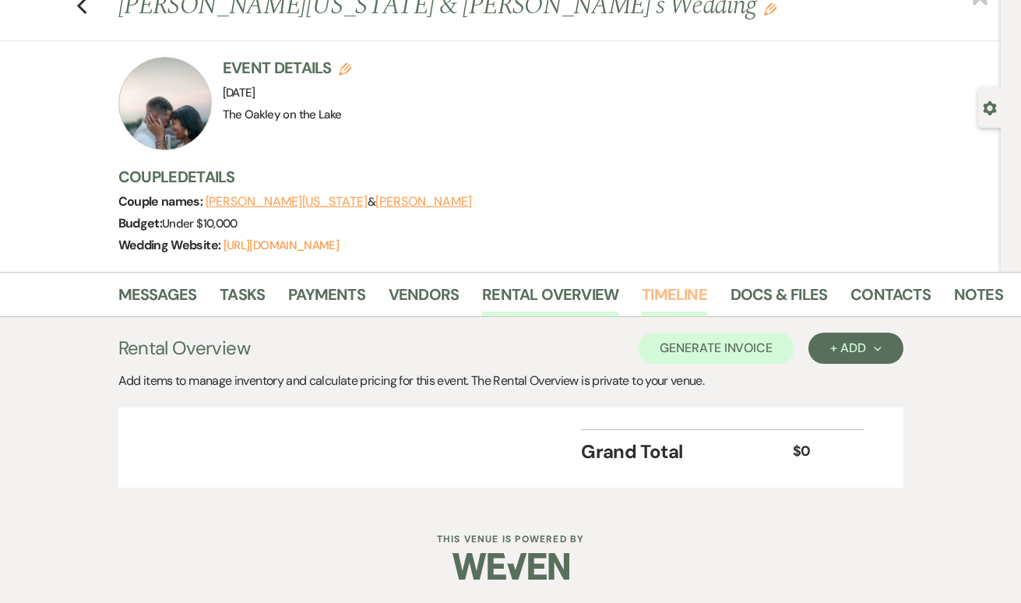
scroll to position [52, 0]
click at [663, 296] on link "Timeline" at bounding box center [673, 300] width 65 height 34
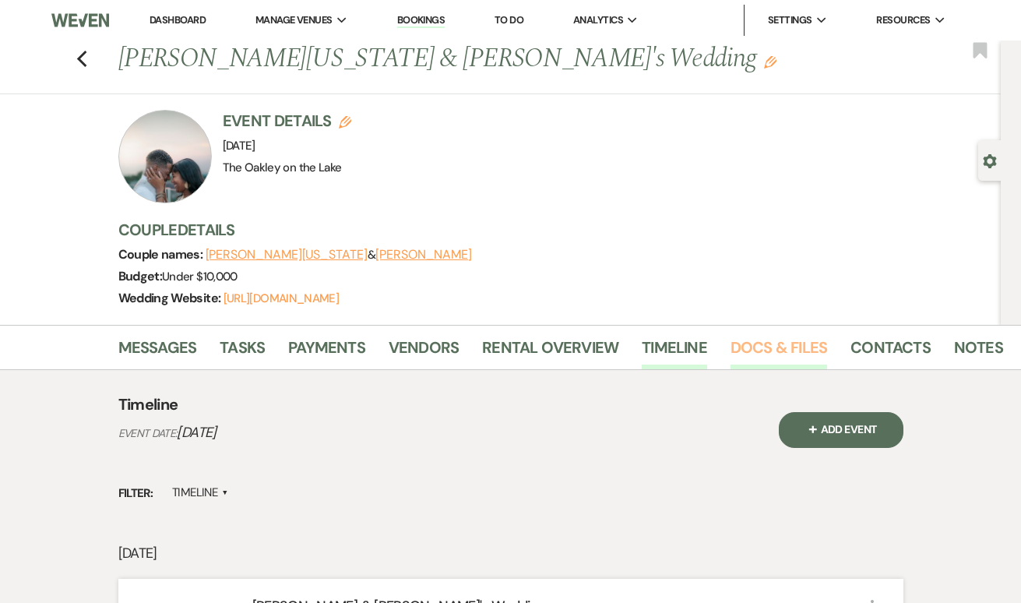
click at [747, 360] on link "Docs & Files" at bounding box center [778, 352] width 97 height 34
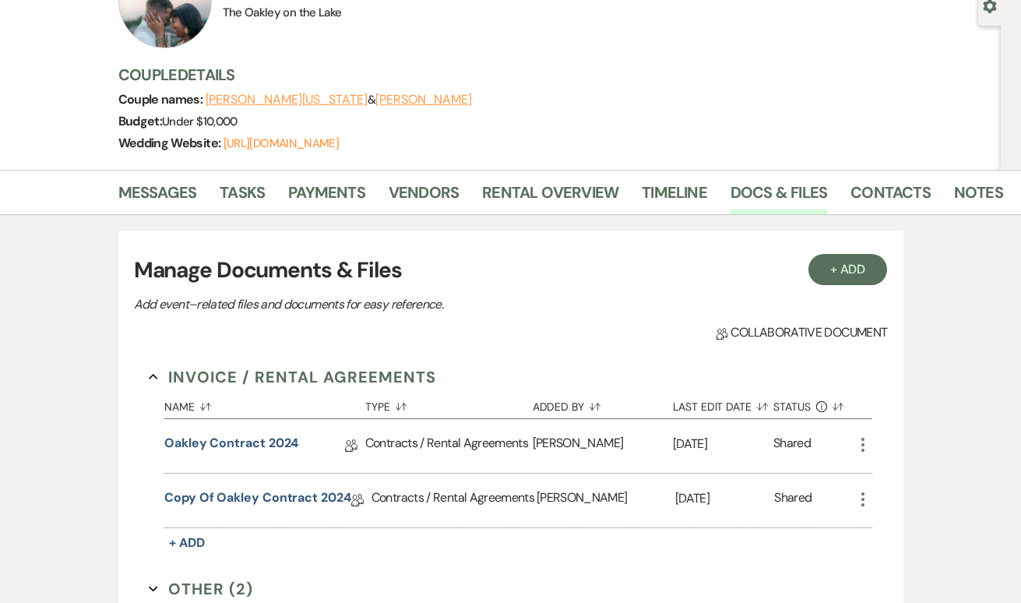
scroll to position [109, 0]
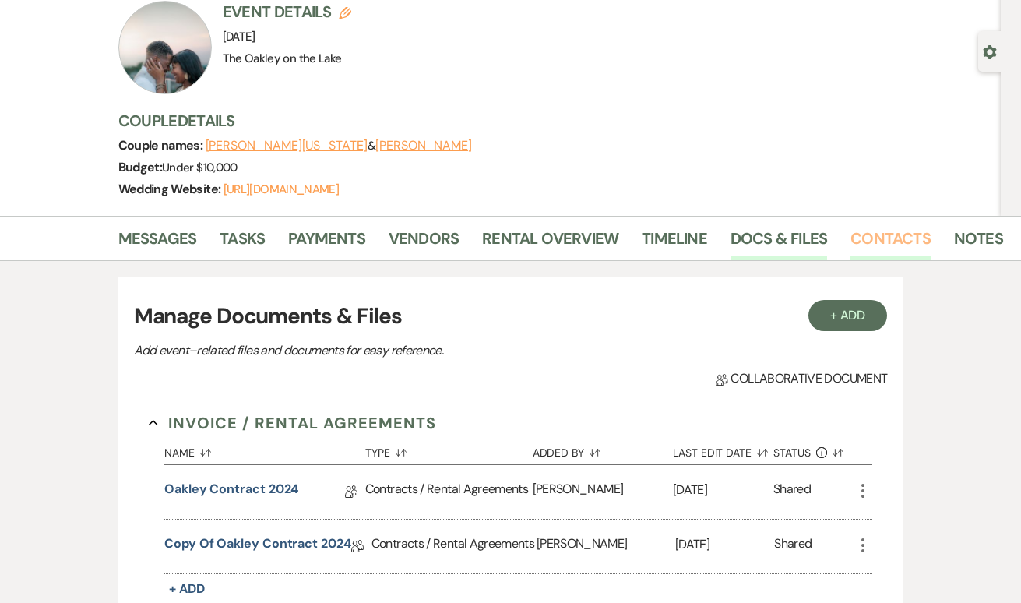
click at [872, 237] on link "Contacts" at bounding box center [890, 243] width 80 height 34
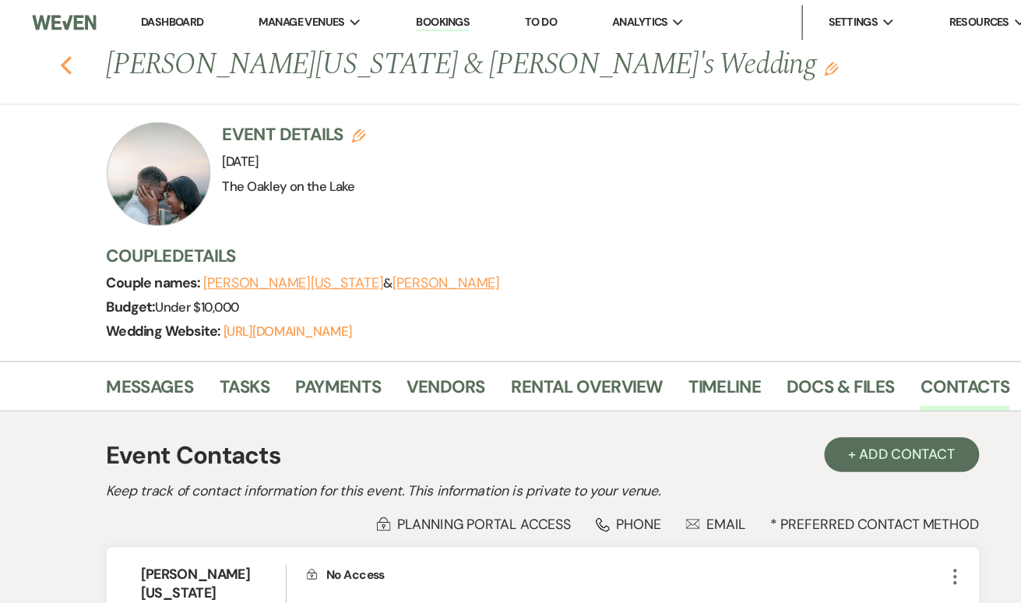
click at [76, 62] on icon "Previous" at bounding box center [82, 59] width 12 height 19
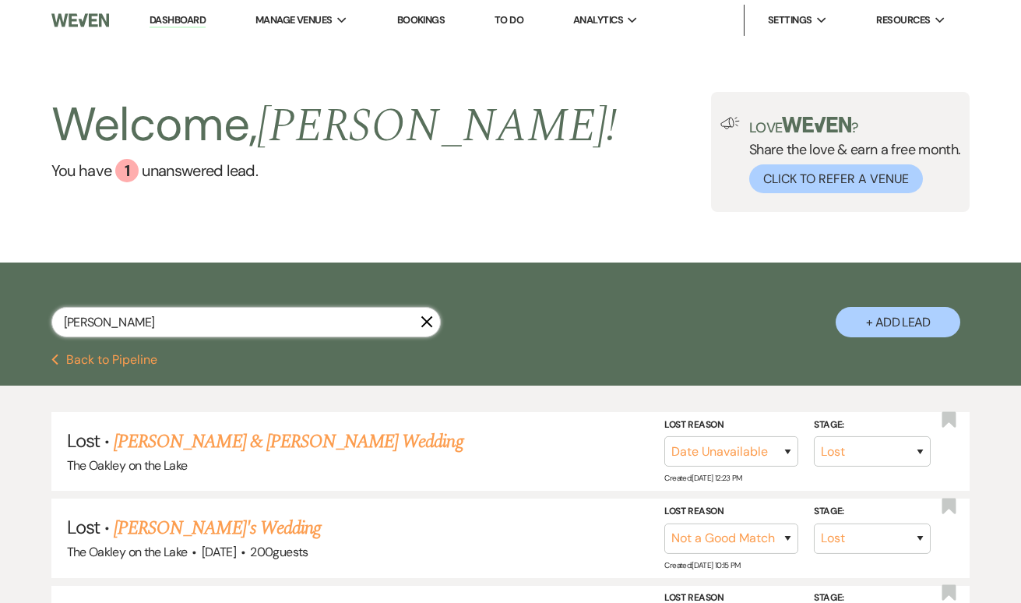
click at [231, 312] on input "[PERSON_NAME]" at bounding box center [245, 322] width 389 height 30
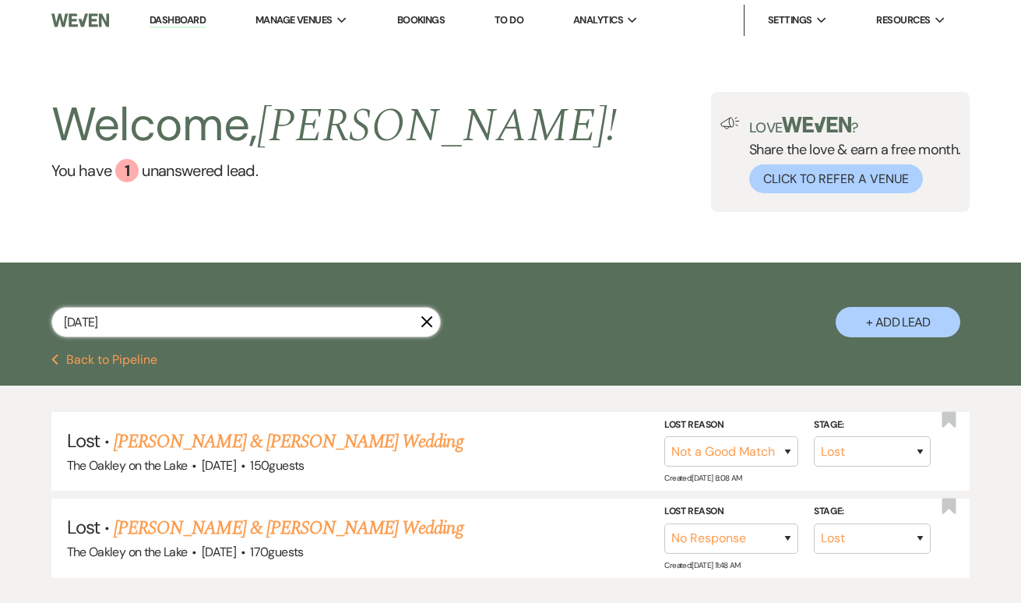
click at [239, 316] on input "[DATE]" at bounding box center [245, 322] width 389 height 30
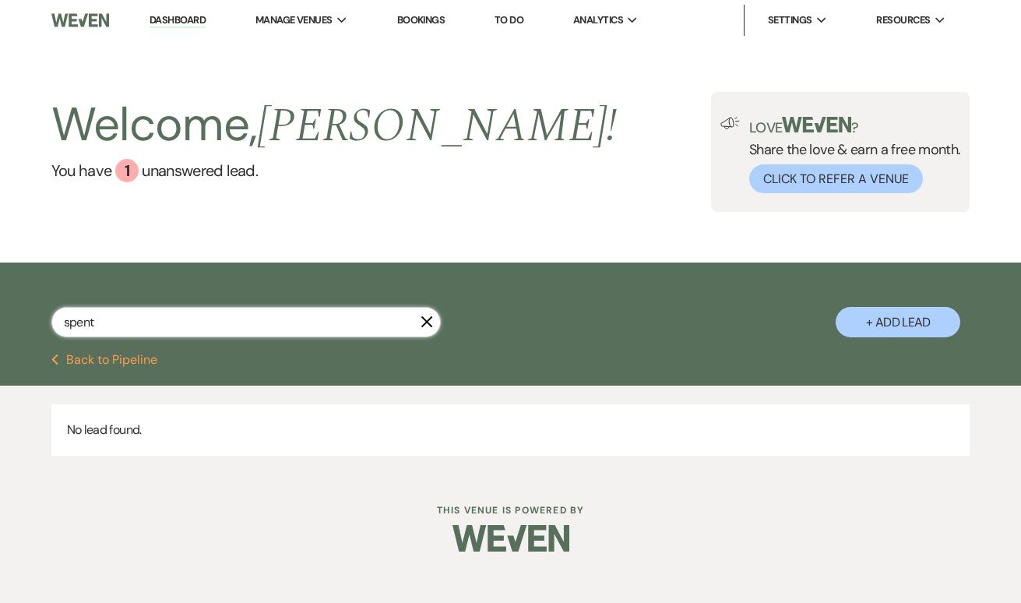
click at [334, 319] on input "spent" at bounding box center [245, 322] width 389 height 30
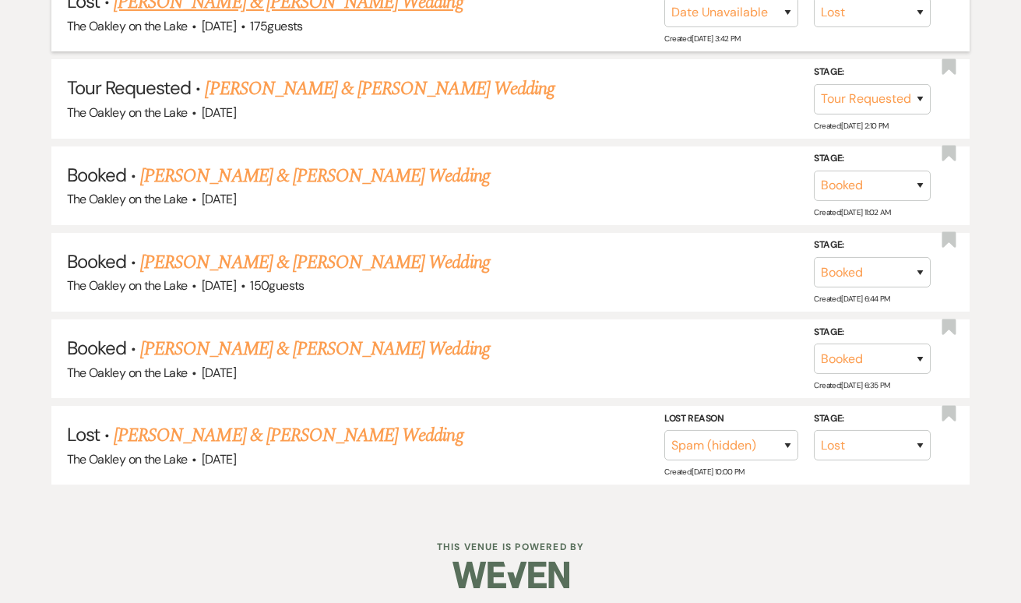
scroll to position [437, 0]
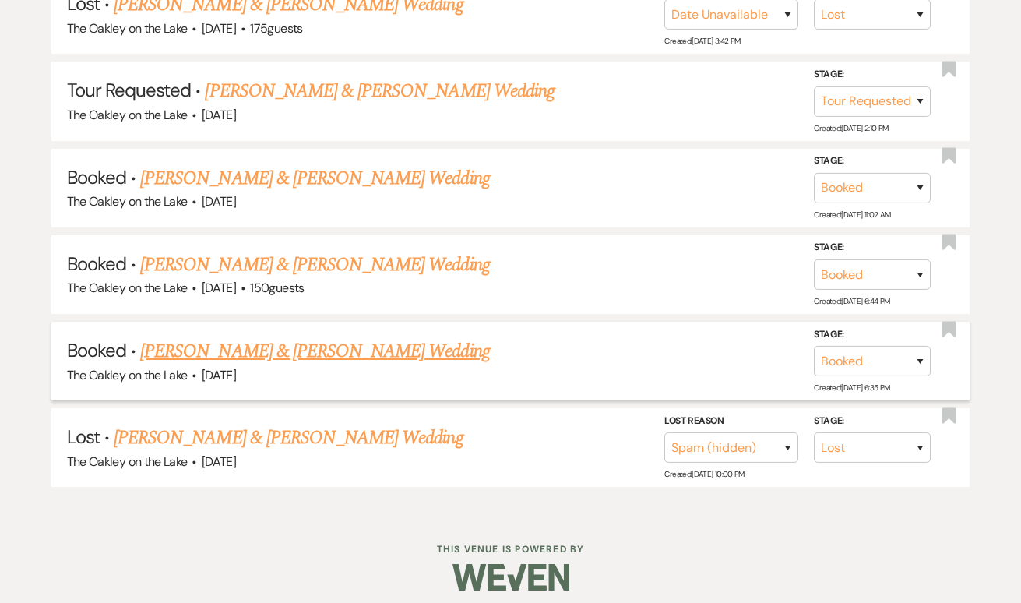
click at [284, 347] on link "[PERSON_NAME] & [PERSON_NAME] Wedding" at bounding box center [314, 351] width 349 height 28
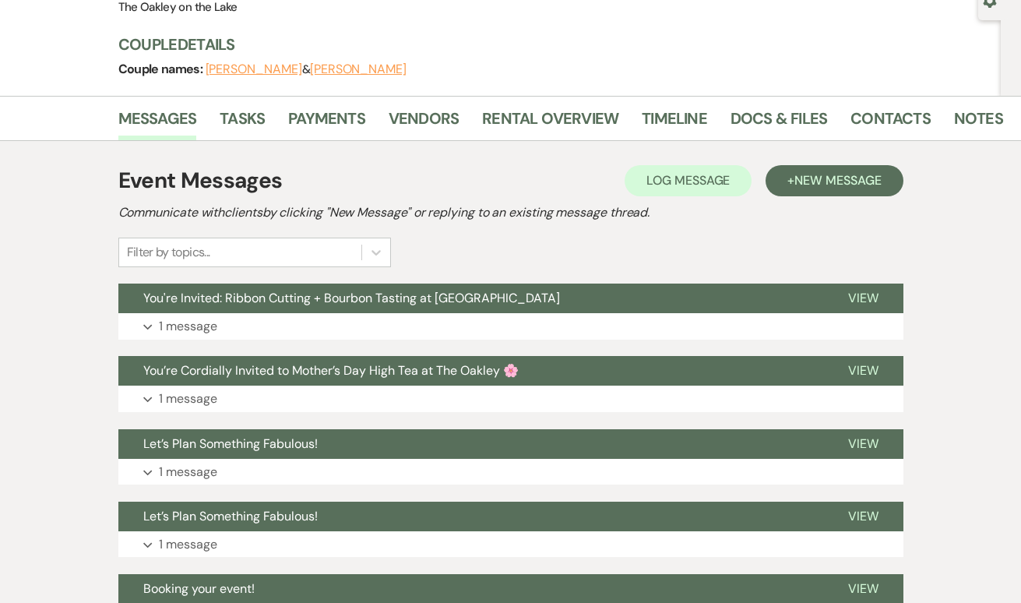
scroll to position [159, 0]
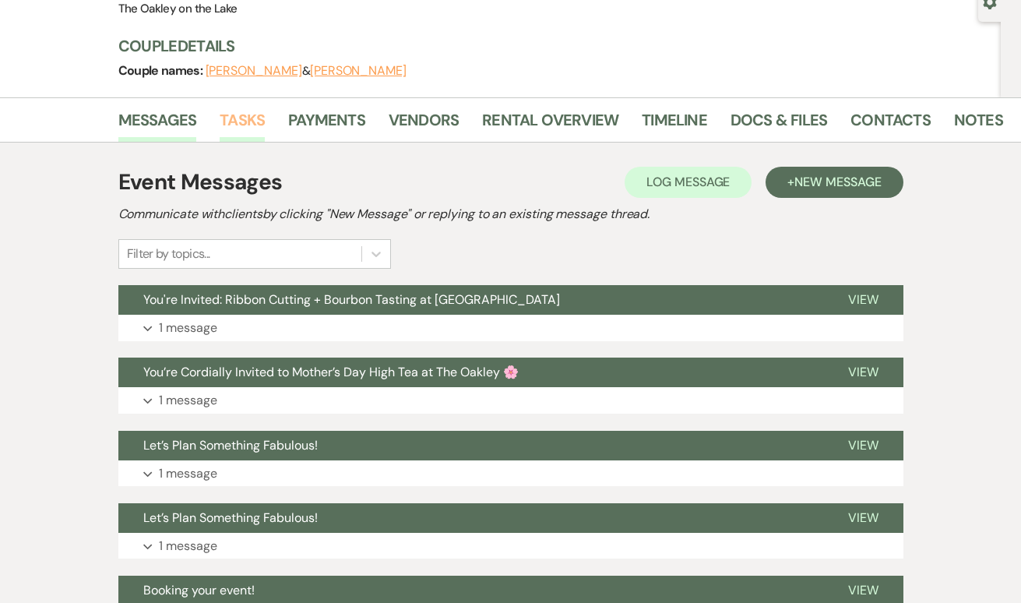
click at [240, 116] on link "Tasks" at bounding box center [242, 124] width 45 height 34
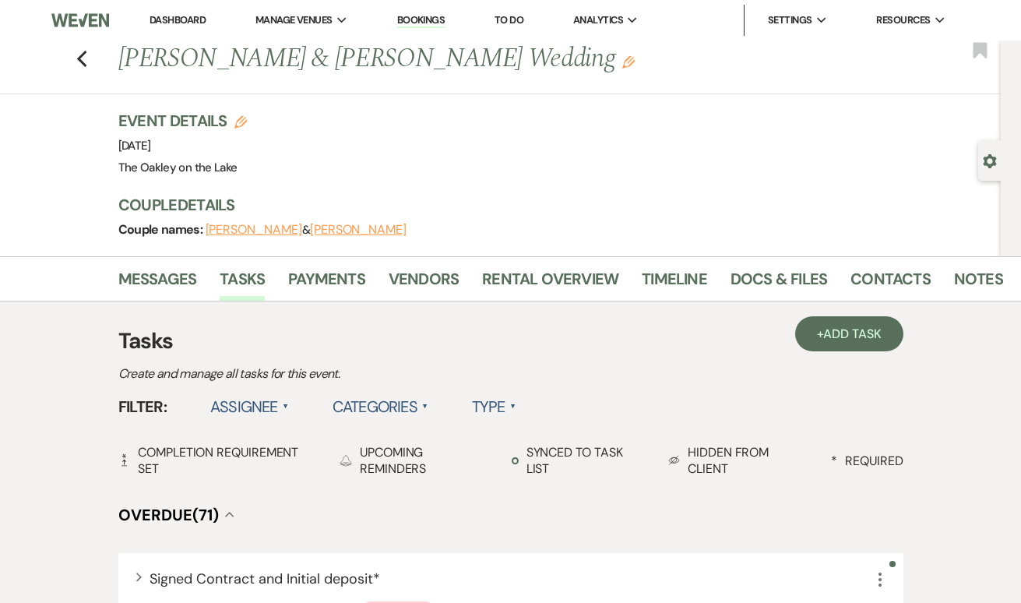
click at [409, 264] on li "Vendors" at bounding box center [434, 281] width 93 height 37
click at [411, 282] on link "Vendors" at bounding box center [423, 283] width 70 height 34
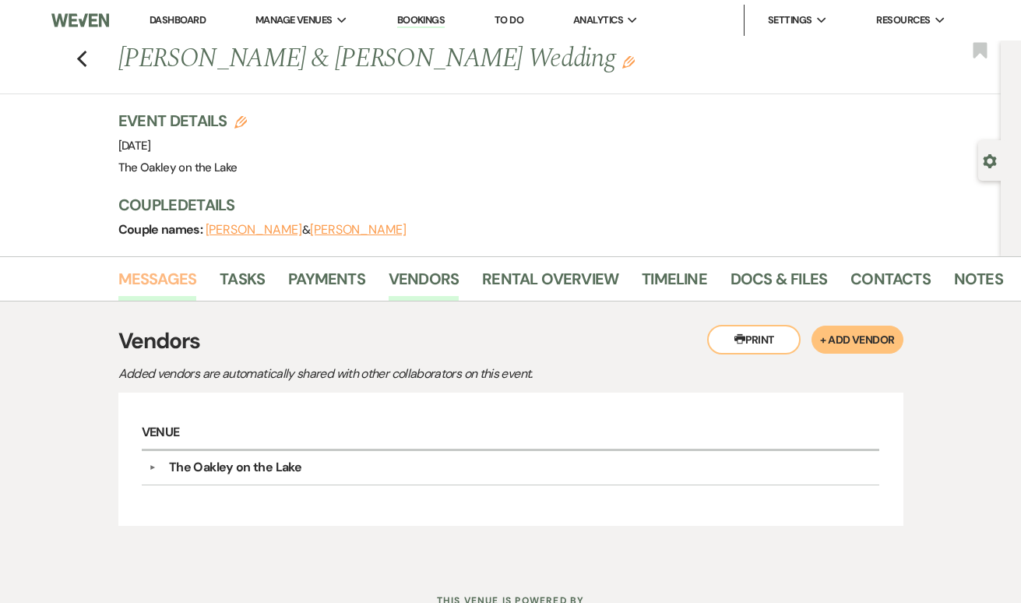
click at [169, 285] on link "Messages" at bounding box center [157, 283] width 79 height 34
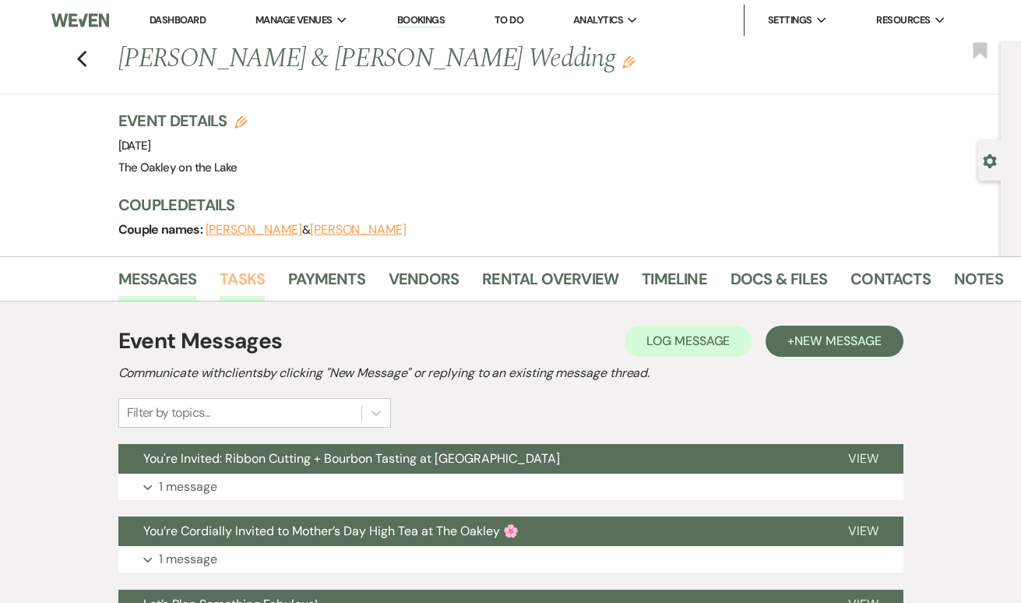
click at [259, 279] on link "Tasks" at bounding box center [242, 283] width 45 height 34
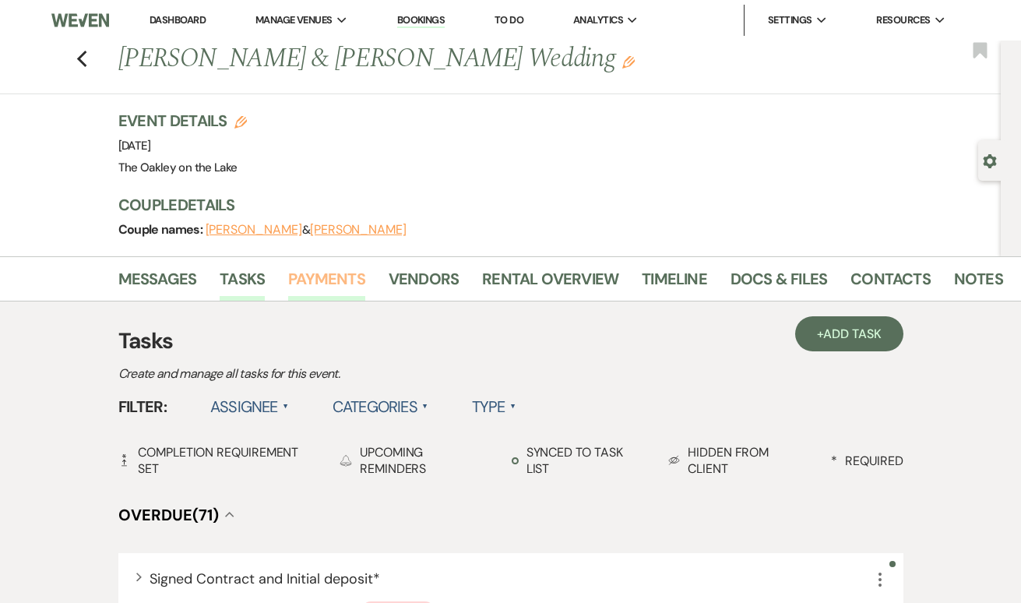
click at [316, 279] on link "Payments" at bounding box center [326, 283] width 77 height 34
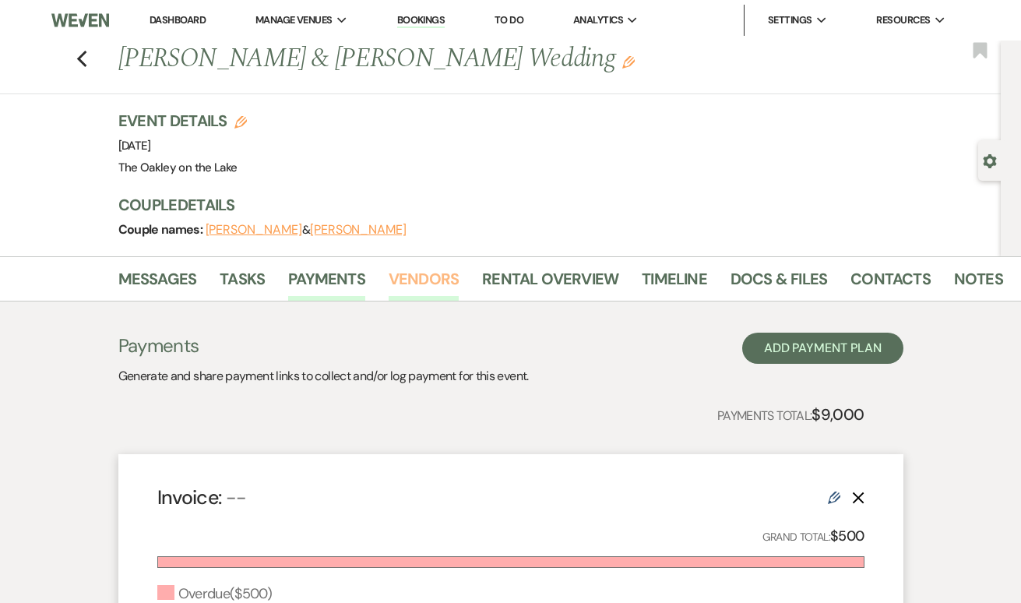
click at [417, 279] on link "Vendors" at bounding box center [423, 283] width 70 height 34
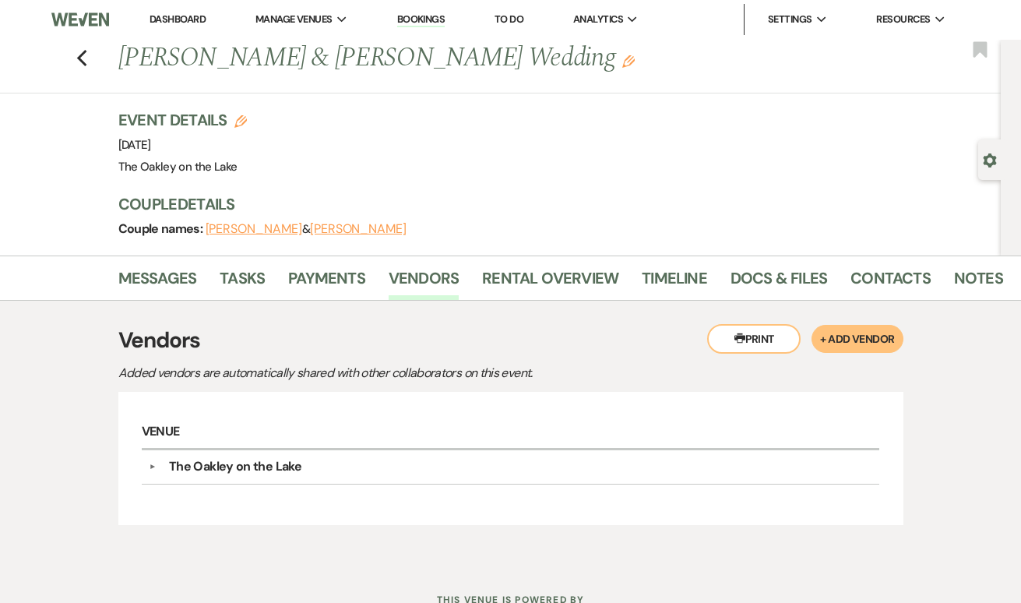
scroll to position [1, 0]
click at [141, 282] on link "Messages" at bounding box center [157, 282] width 79 height 34
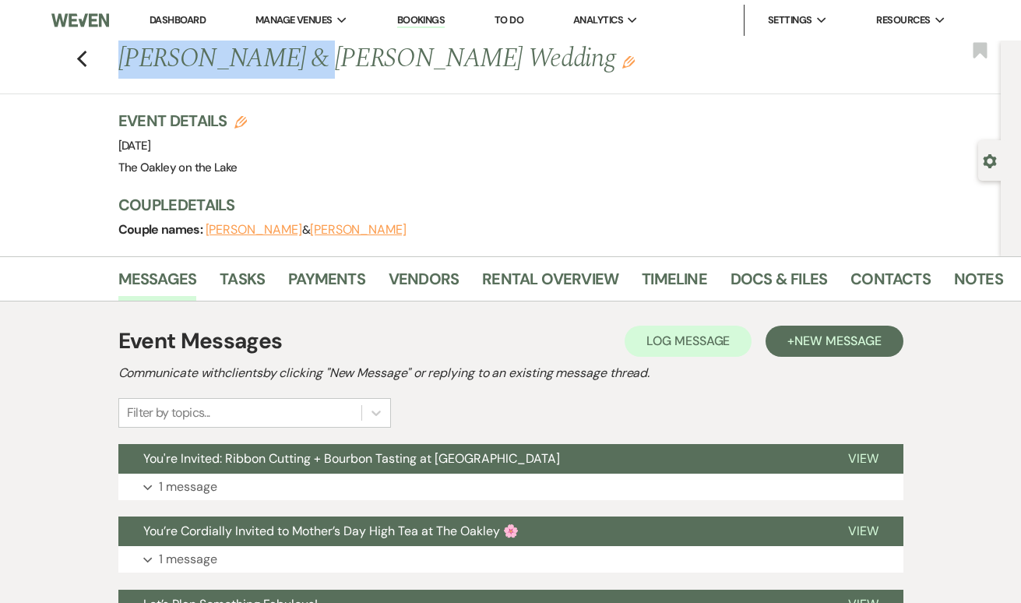
drag, startPoint x: 277, startPoint y: 54, endPoint x: 111, endPoint y: 48, distance: 165.9
click at [111, 48] on div "Previous [PERSON_NAME] & [PERSON_NAME] Wedding Edit" at bounding box center [554, 58] width 887 height 37
copy h1 "[PERSON_NAME]"
